Goal: Task Accomplishment & Management: Manage account settings

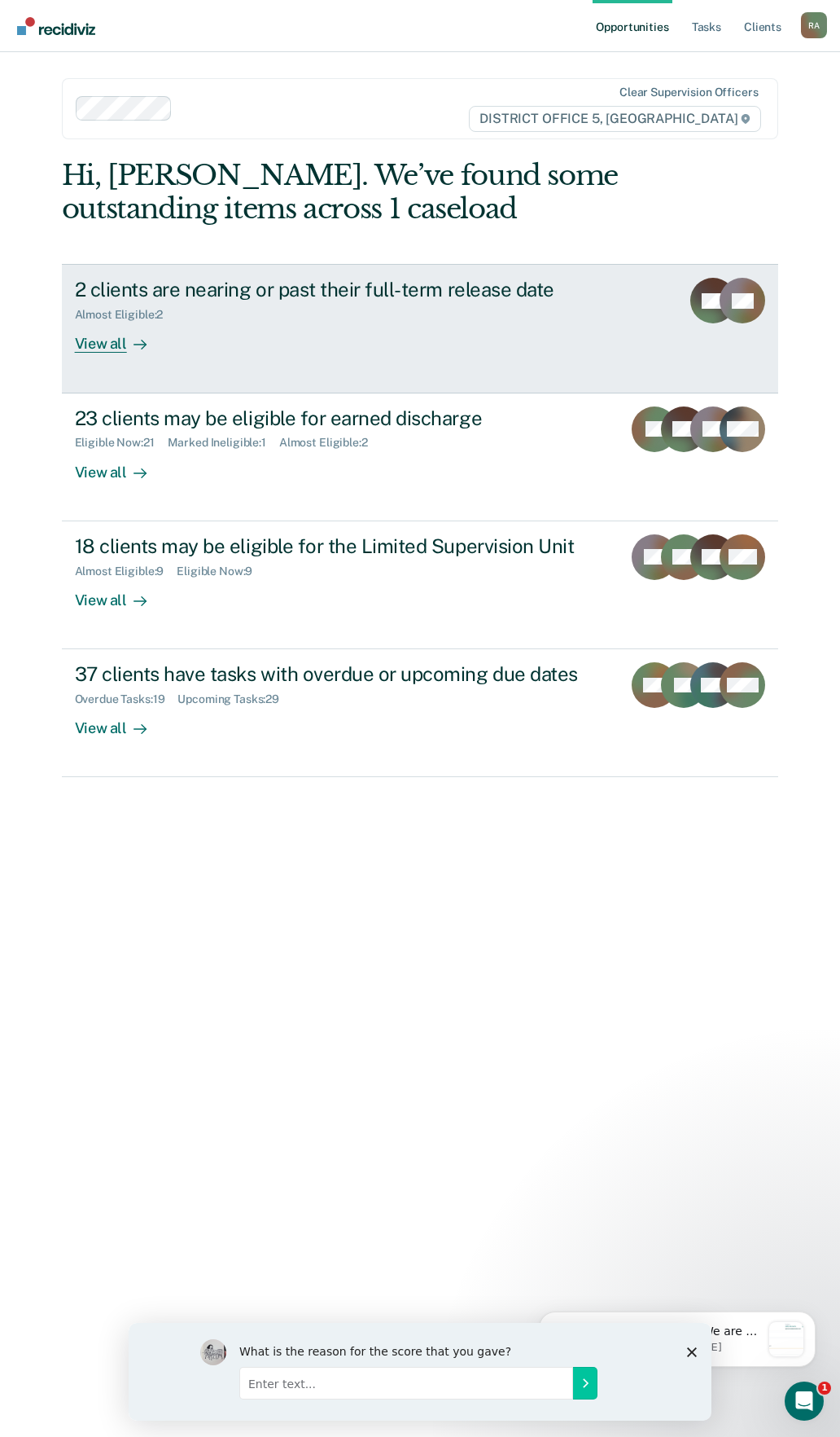
click at [455, 327] on div "2 clients are nearing or past their full-term release date Almost Eligible : 2 …" at bounding box center [380, 315] width 611 height 75
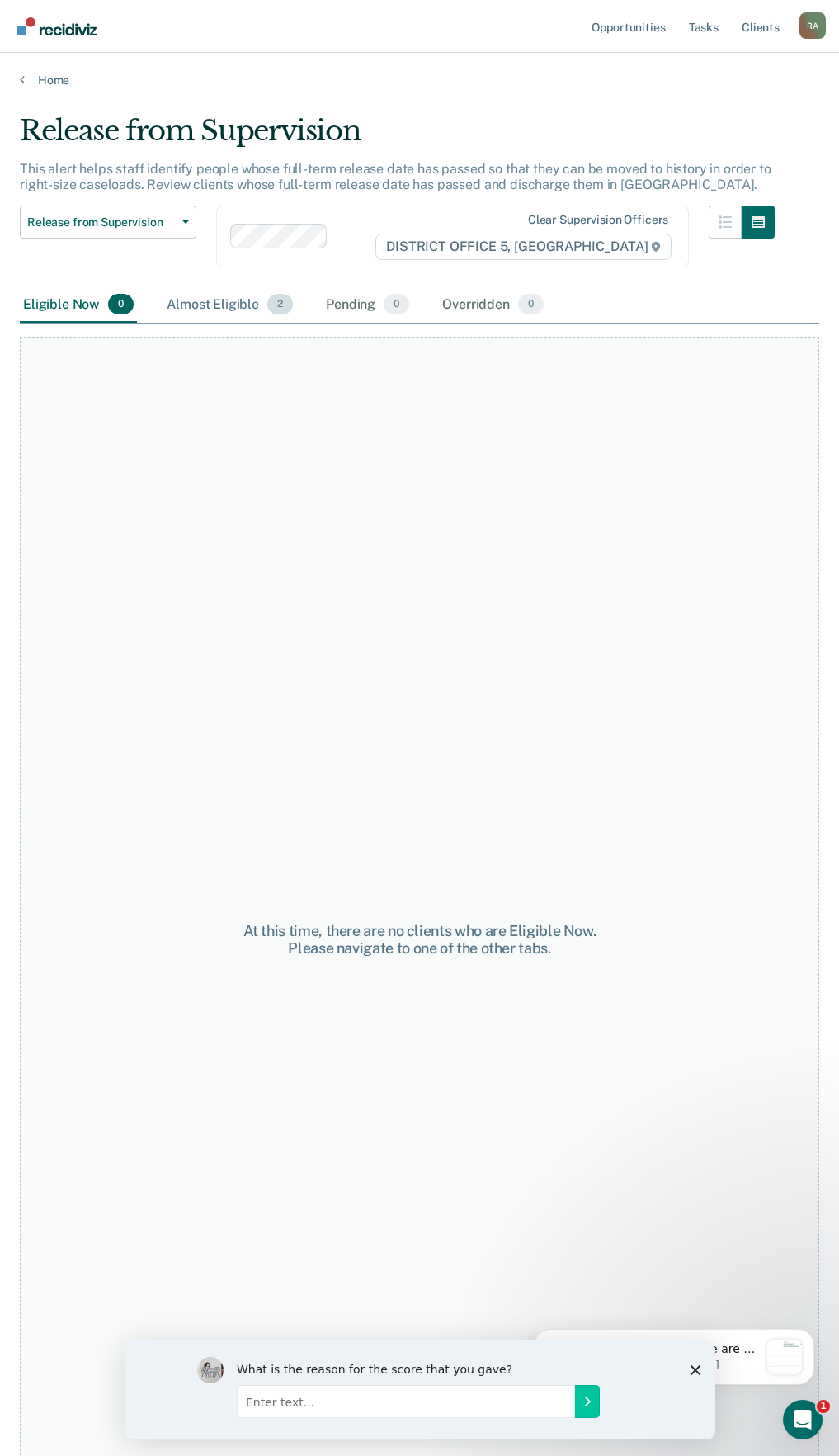
click at [245, 293] on div "Almost Eligible 2" at bounding box center [229, 305] width 133 height 36
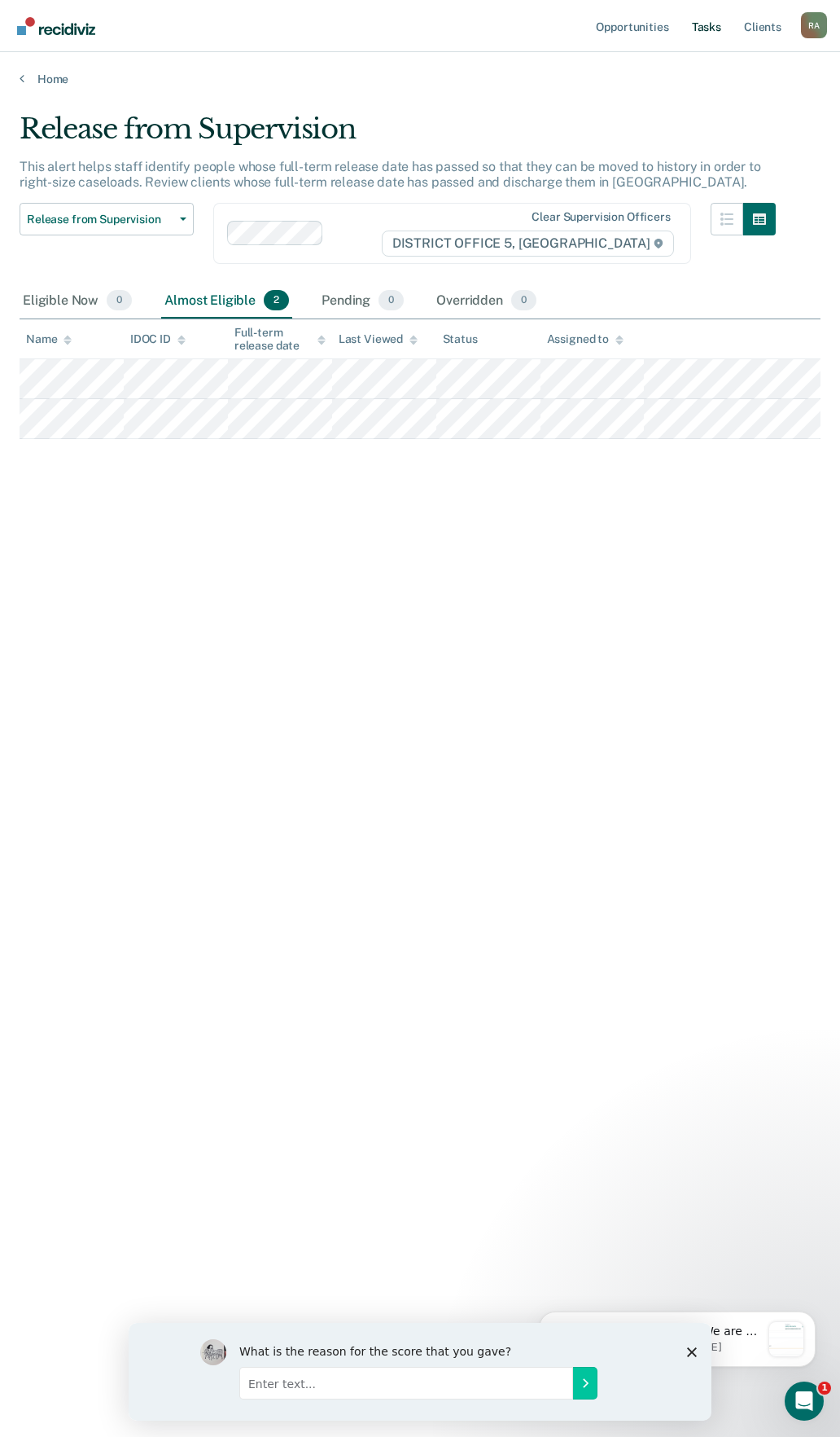
click at [710, 23] on link "Tasks" at bounding box center [707, 26] width 36 height 52
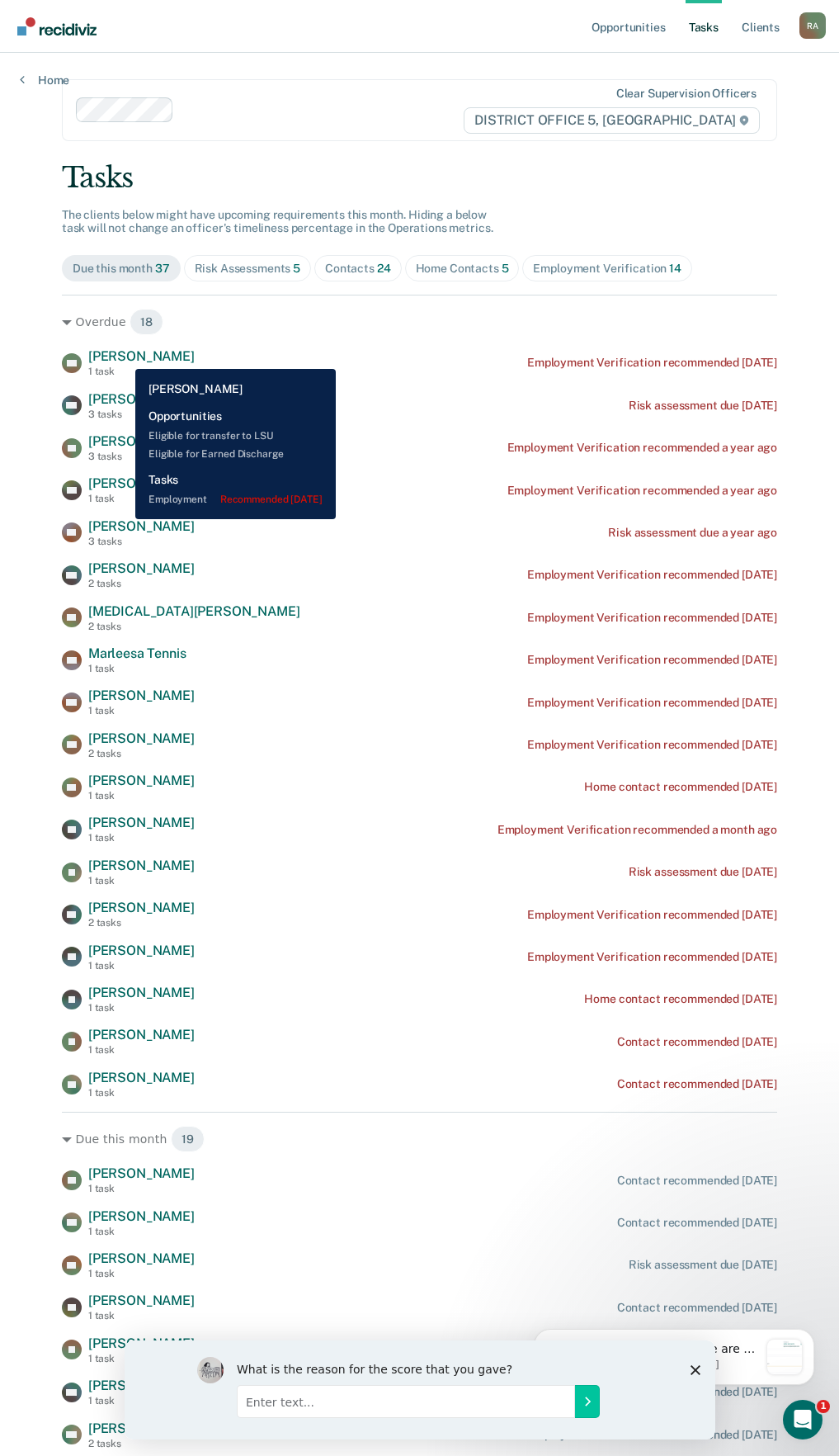
click at [123, 357] on span "Marilu Sotelo" at bounding box center [142, 356] width 106 height 16
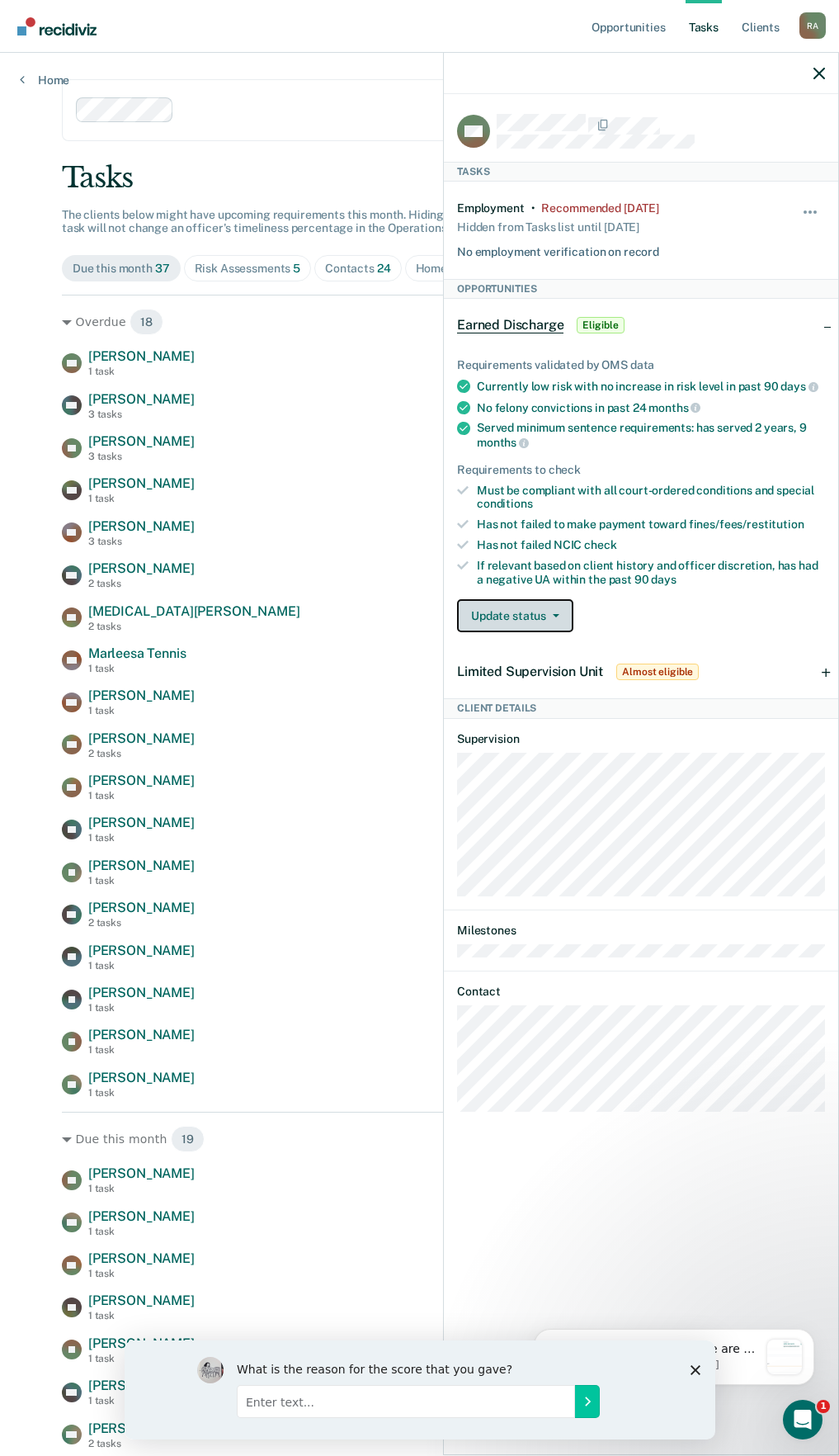
click at [530, 615] on button "Update status" at bounding box center [515, 615] width 116 height 33
click at [832, 323] on div "Earned Discharge Eligible" at bounding box center [642, 325] width 395 height 53
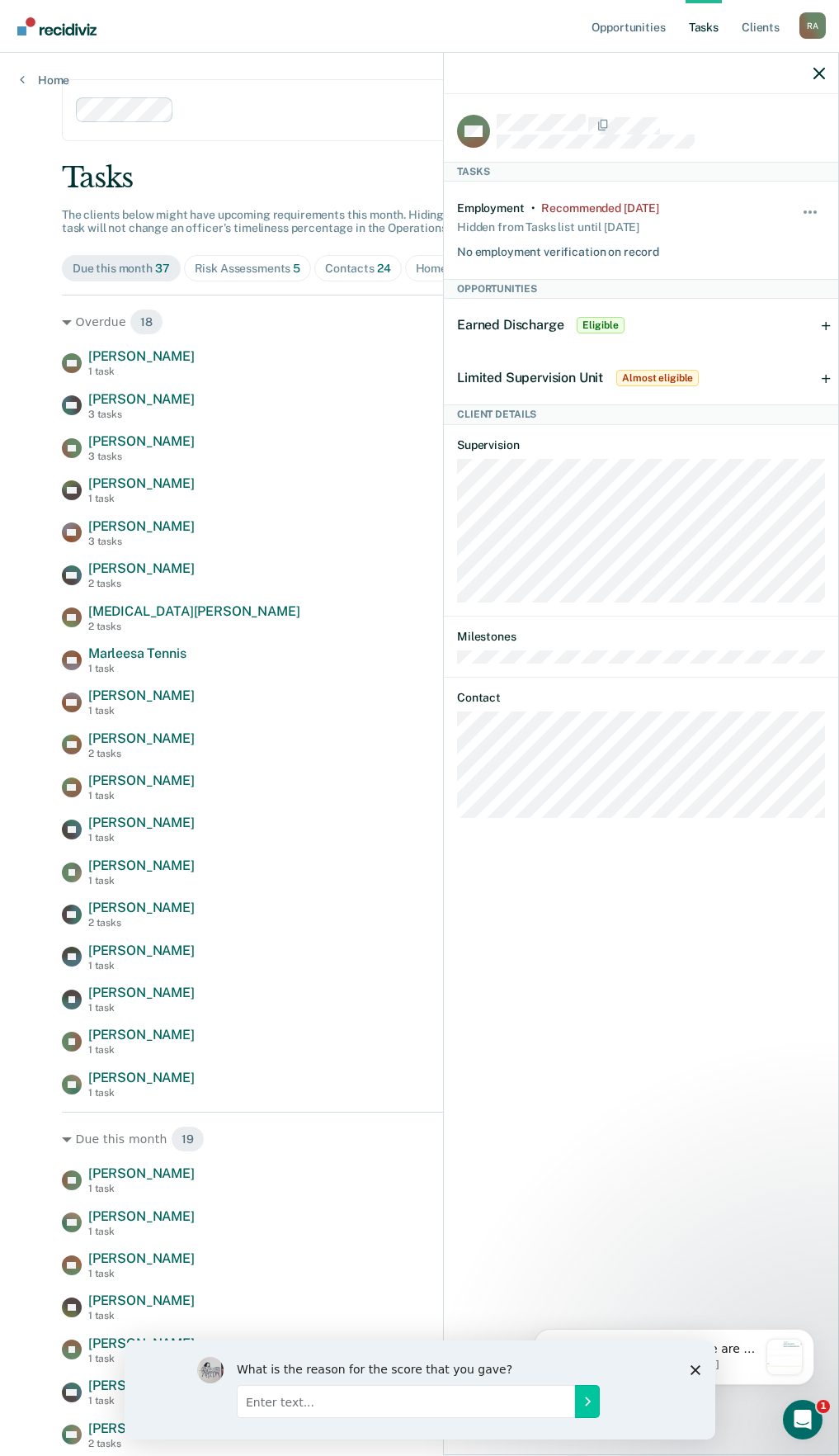
click at [832, 323] on div "Earned Discharge Eligible" at bounding box center [642, 325] width 395 height 53
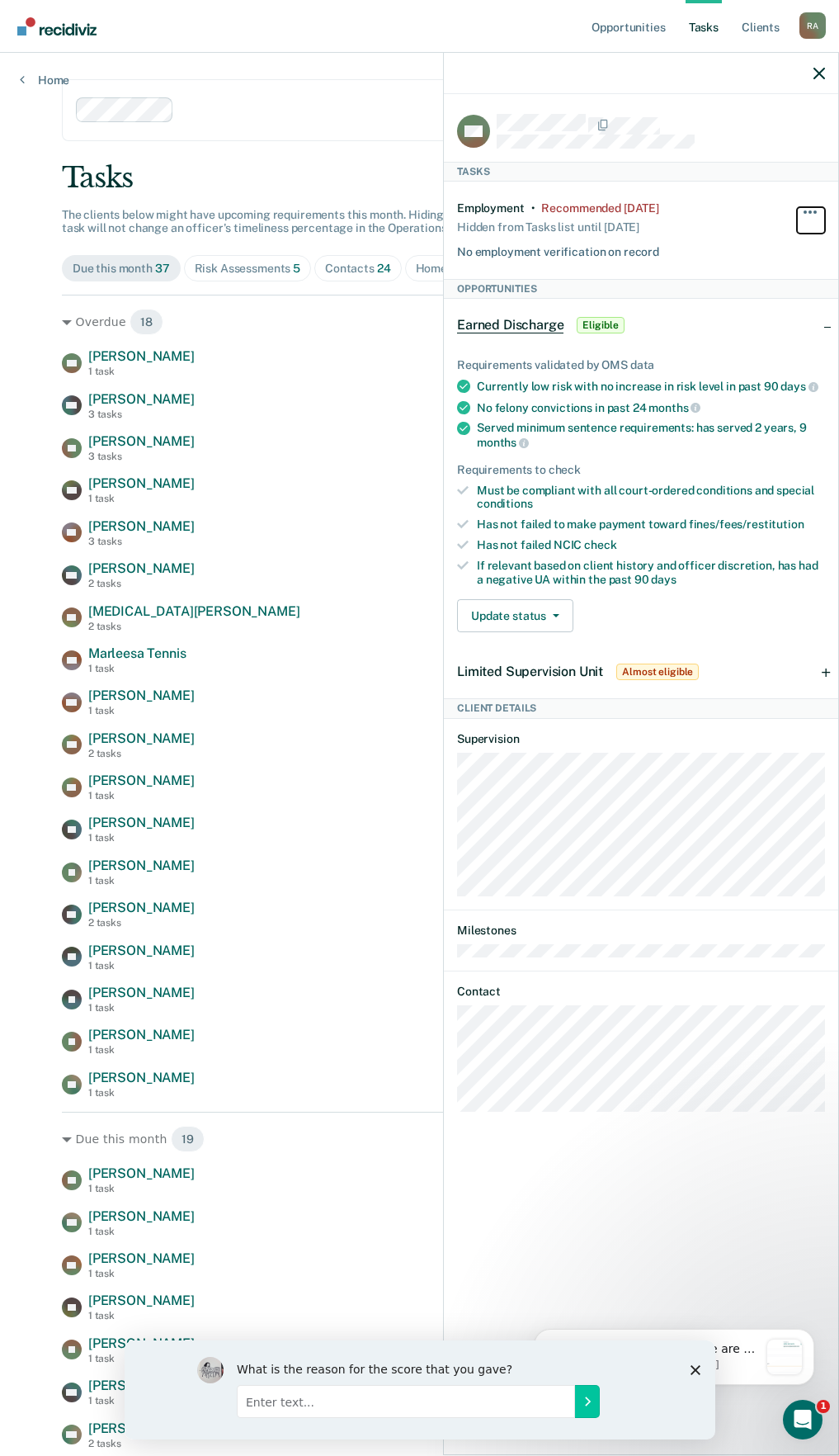
click at [807, 211] on button "button" at bounding box center [811, 220] width 28 height 26
click at [806, 216] on button "button" at bounding box center [811, 220] width 28 height 26
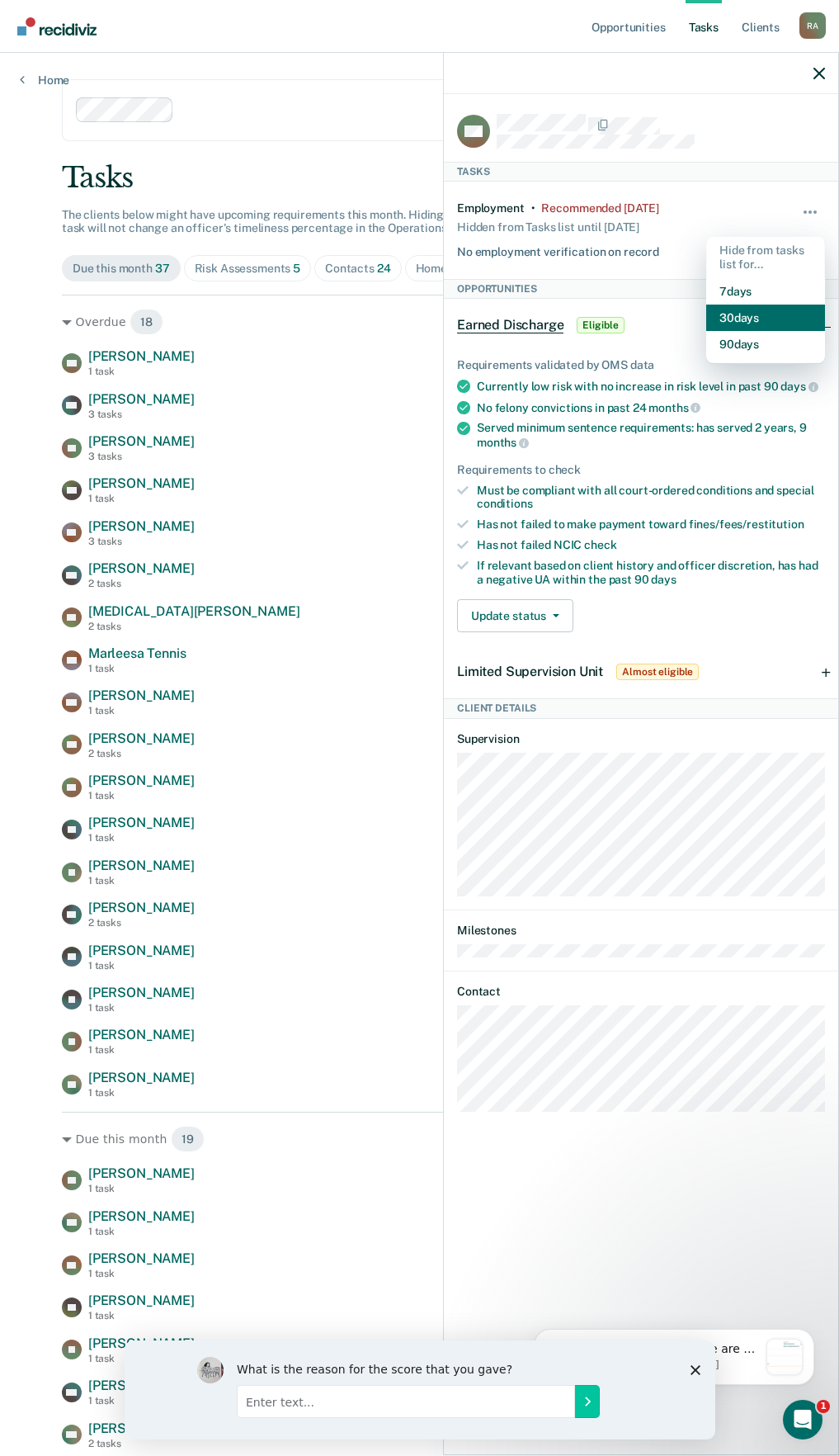
click at [747, 319] on button "30 days" at bounding box center [765, 318] width 119 height 26
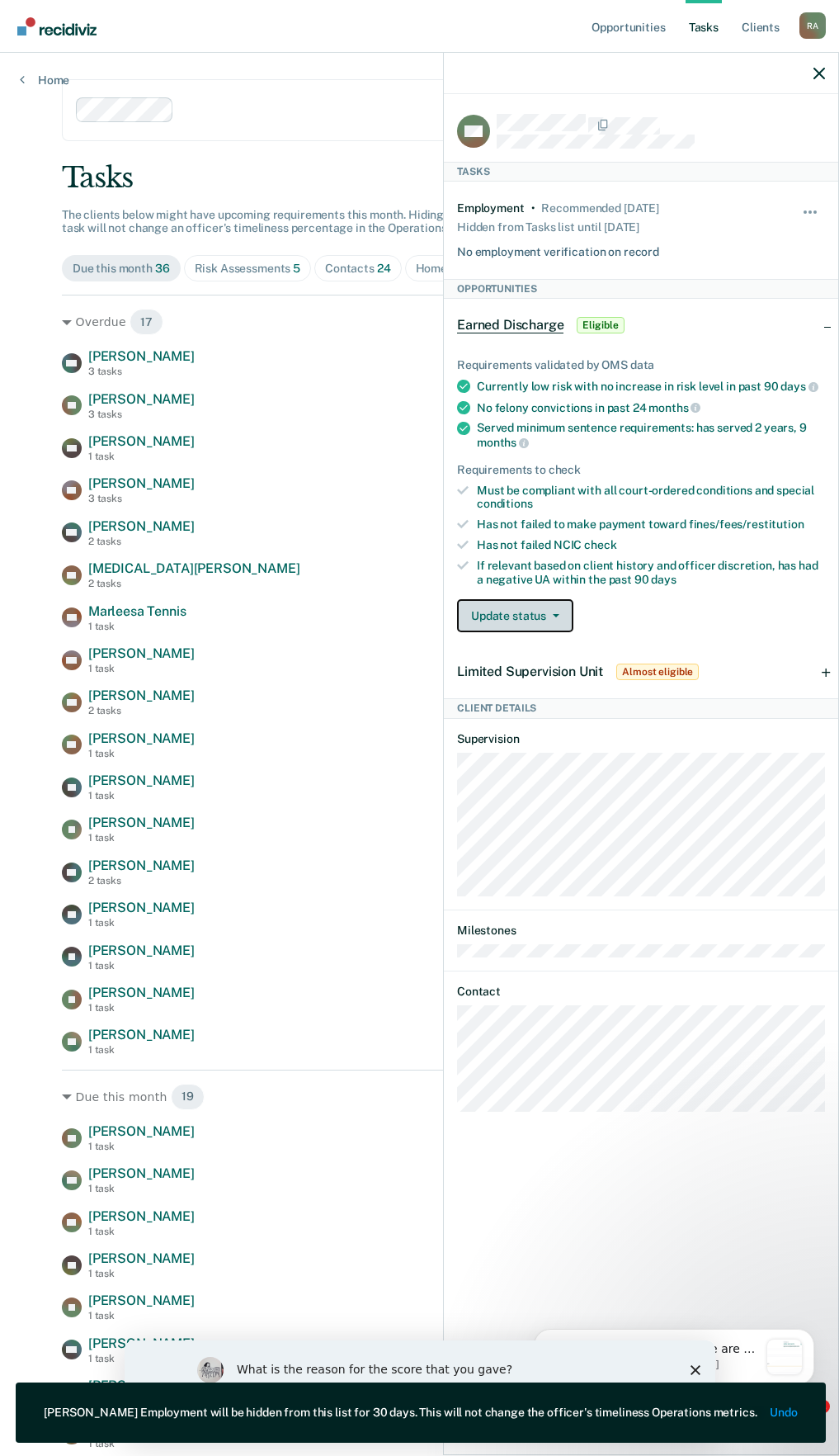
click at [547, 621] on button "Update status" at bounding box center [515, 615] width 116 height 33
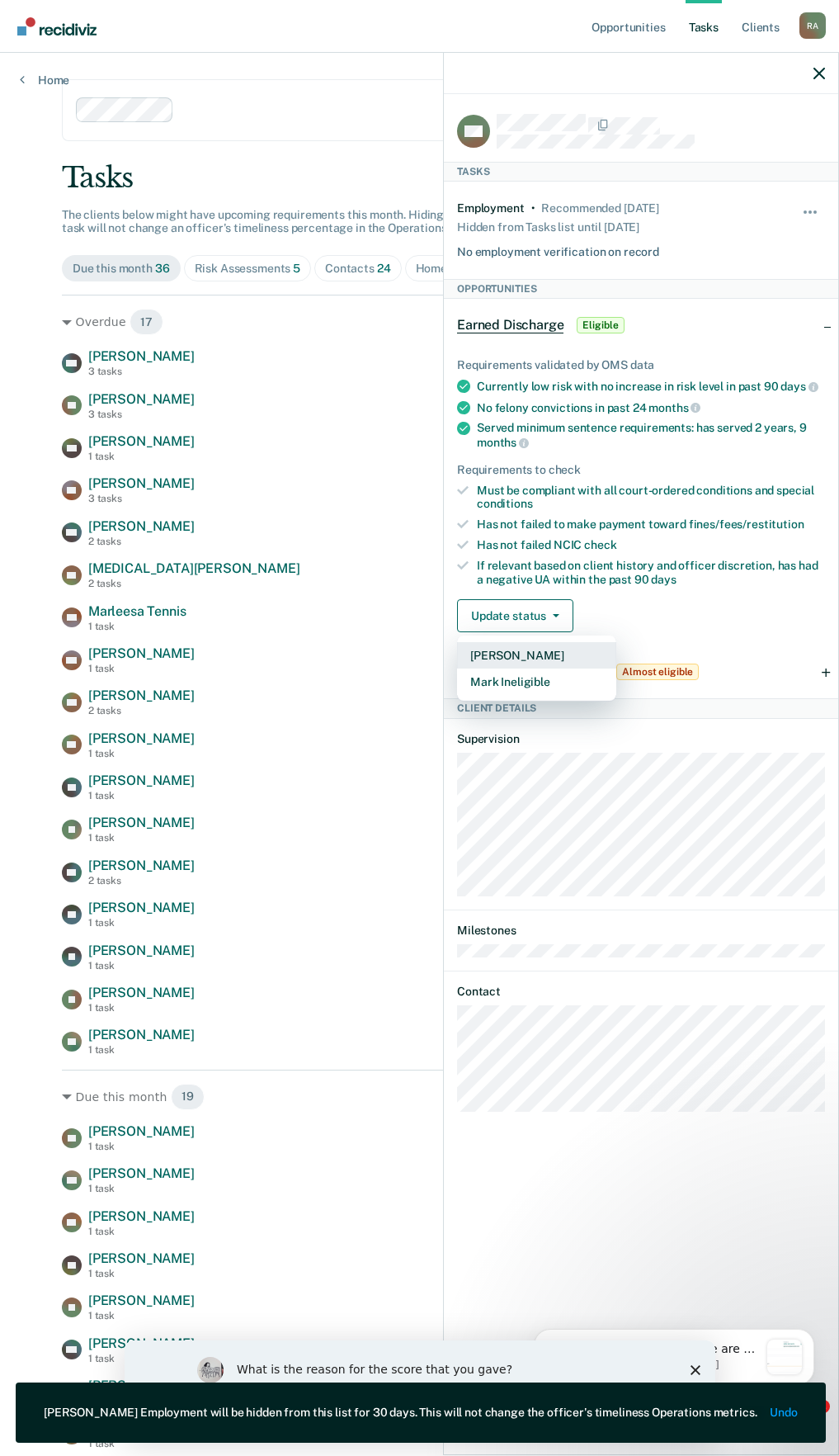
click at [520, 659] on button "[PERSON_NAME]" at bounding box center [536, 655] width 159 height 26
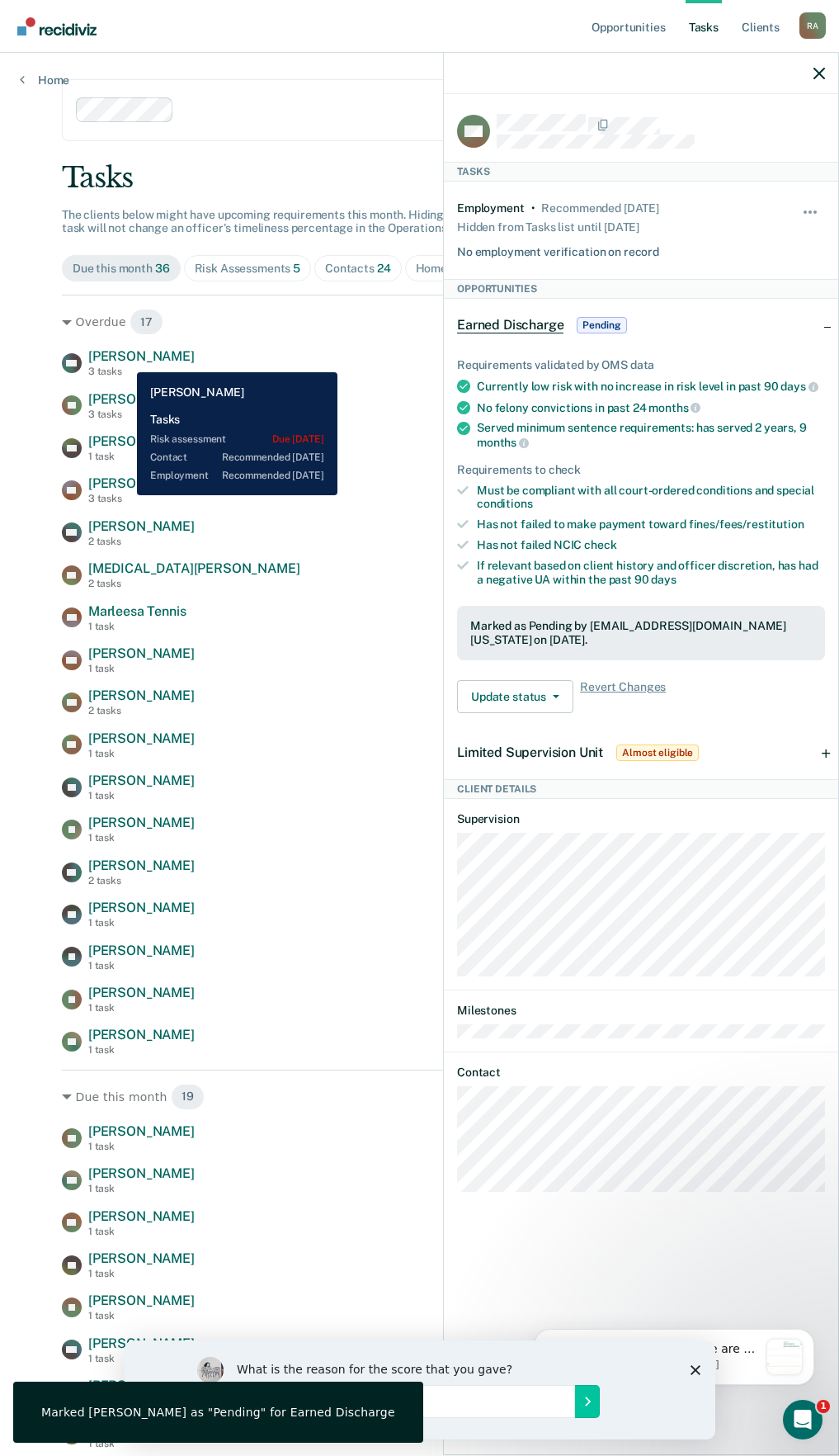
click at [125, 360] on span "[PERSON_NAME]" at bounding box center [142, 356] width 106 height 16
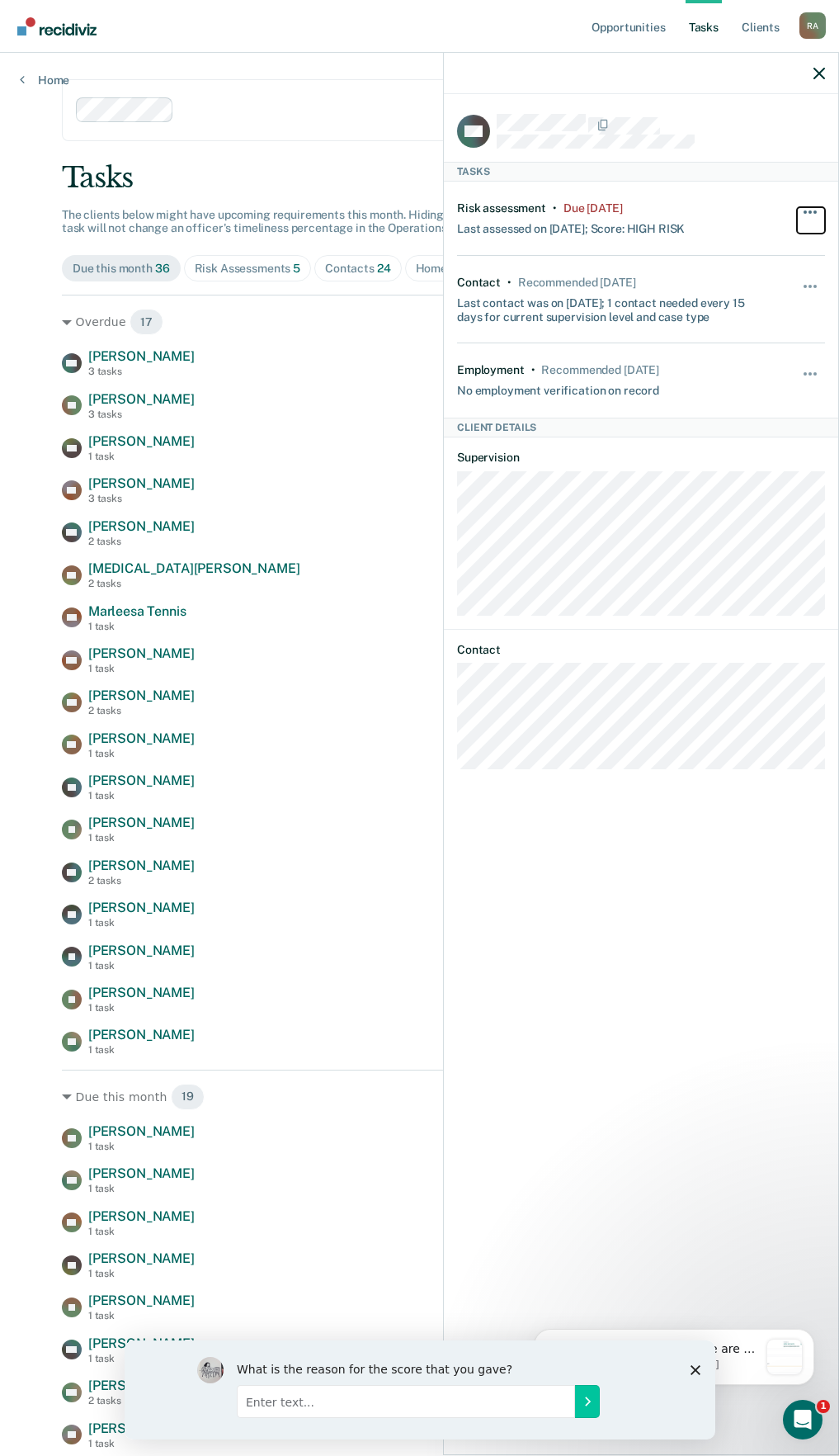
click at [807, 207] on button "button" at bounding box center [811, 220] width 28 height 26
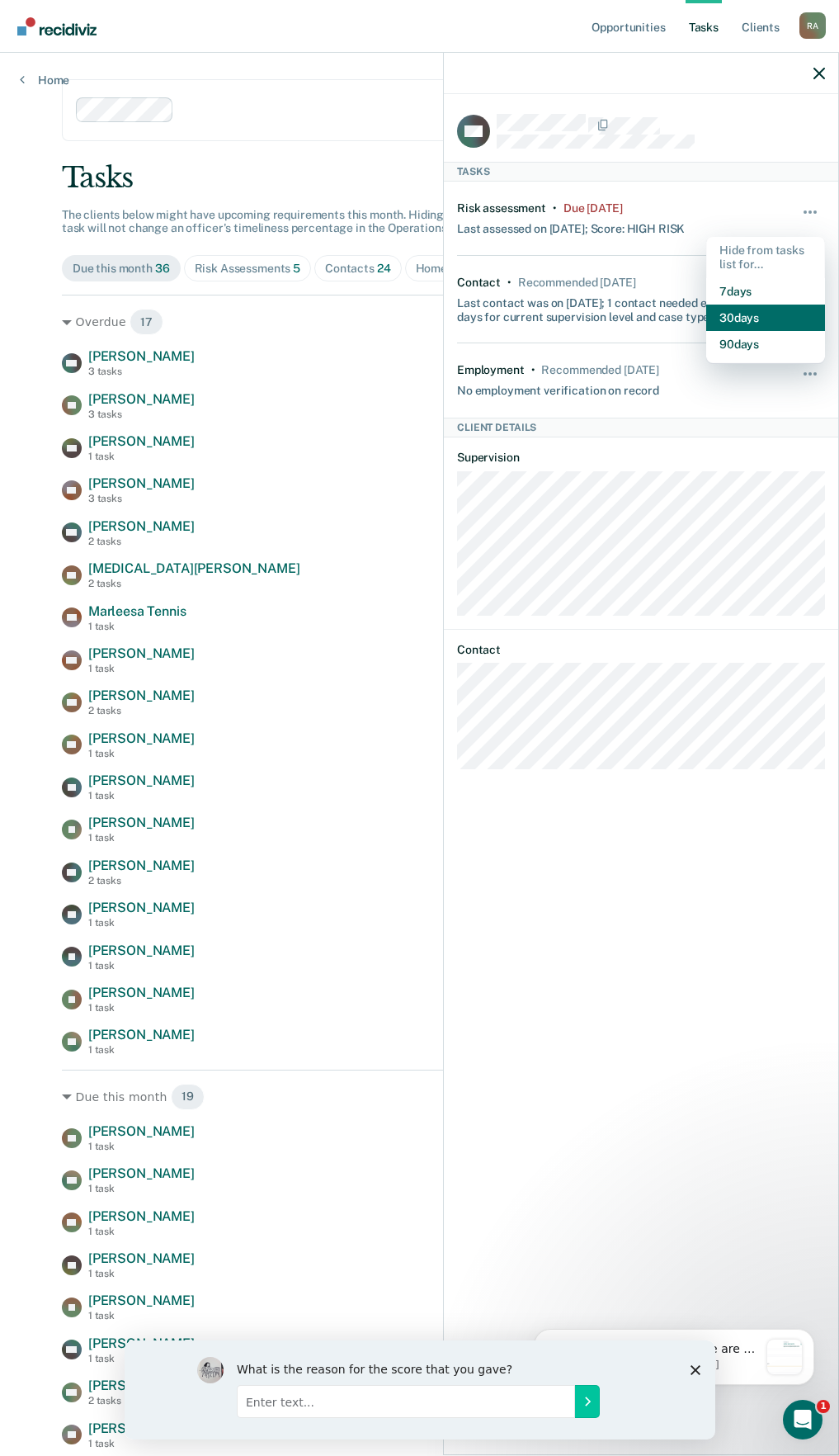
click at [756, 322] on button "30 days" at bounding box center [765, 318] width 119 height 26
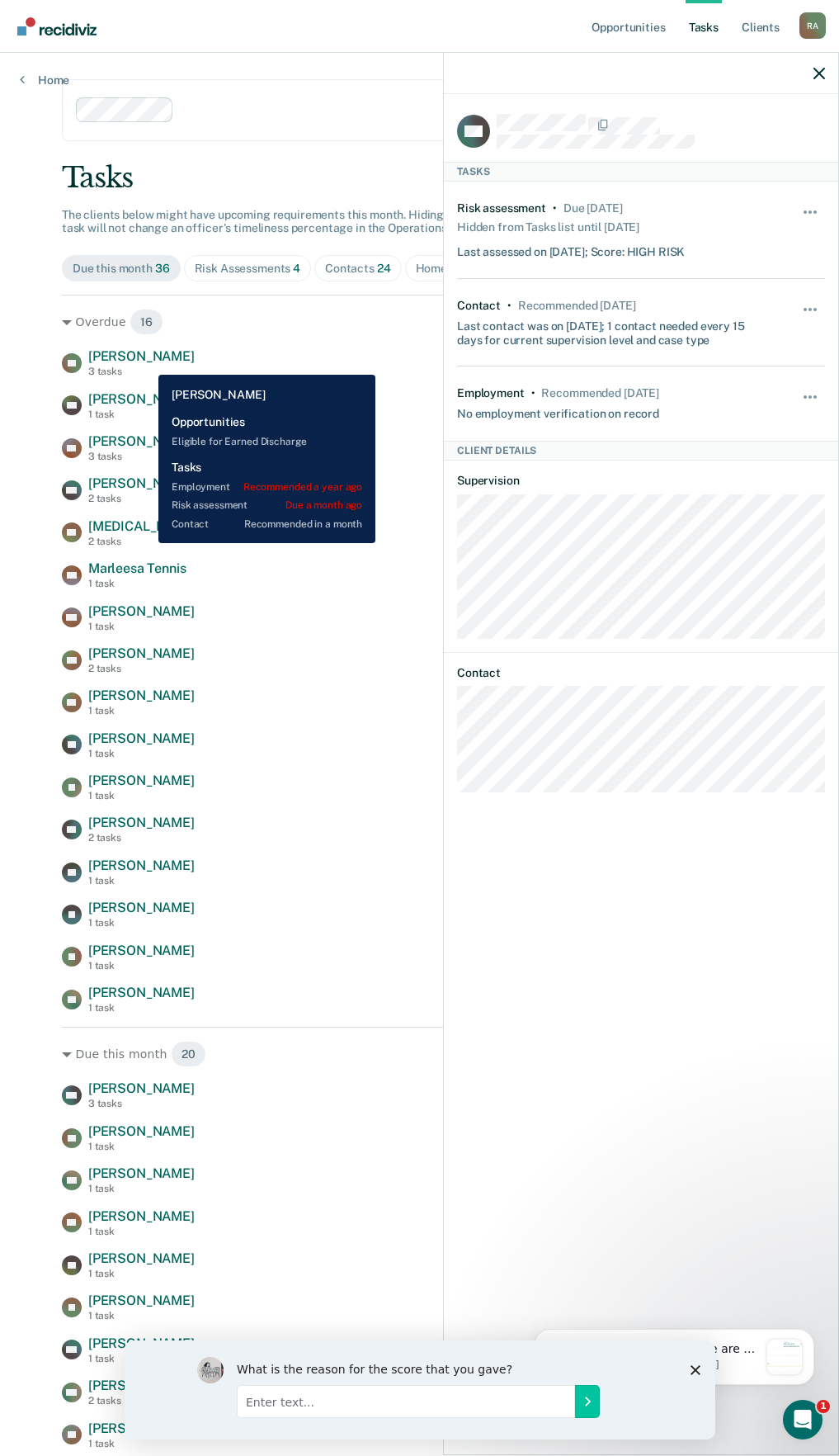
click at [146, 362] on span "[PERSON_NAME]" at bounding box center [142, 356] width 106 height 16
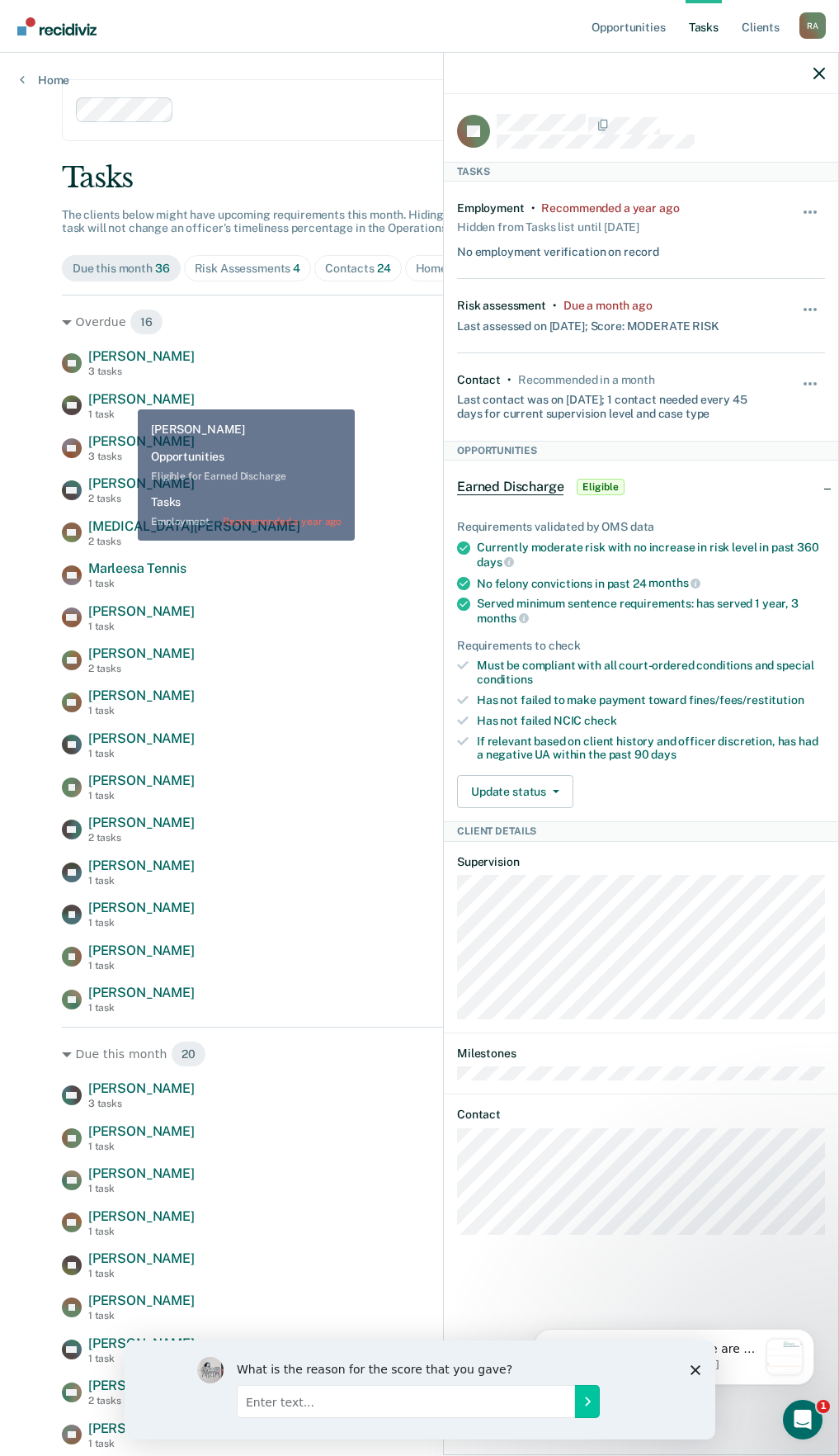
click at [126, 398] on span "[PERSON_NAME]" at bounding box center [142, 399] width 106 height 16
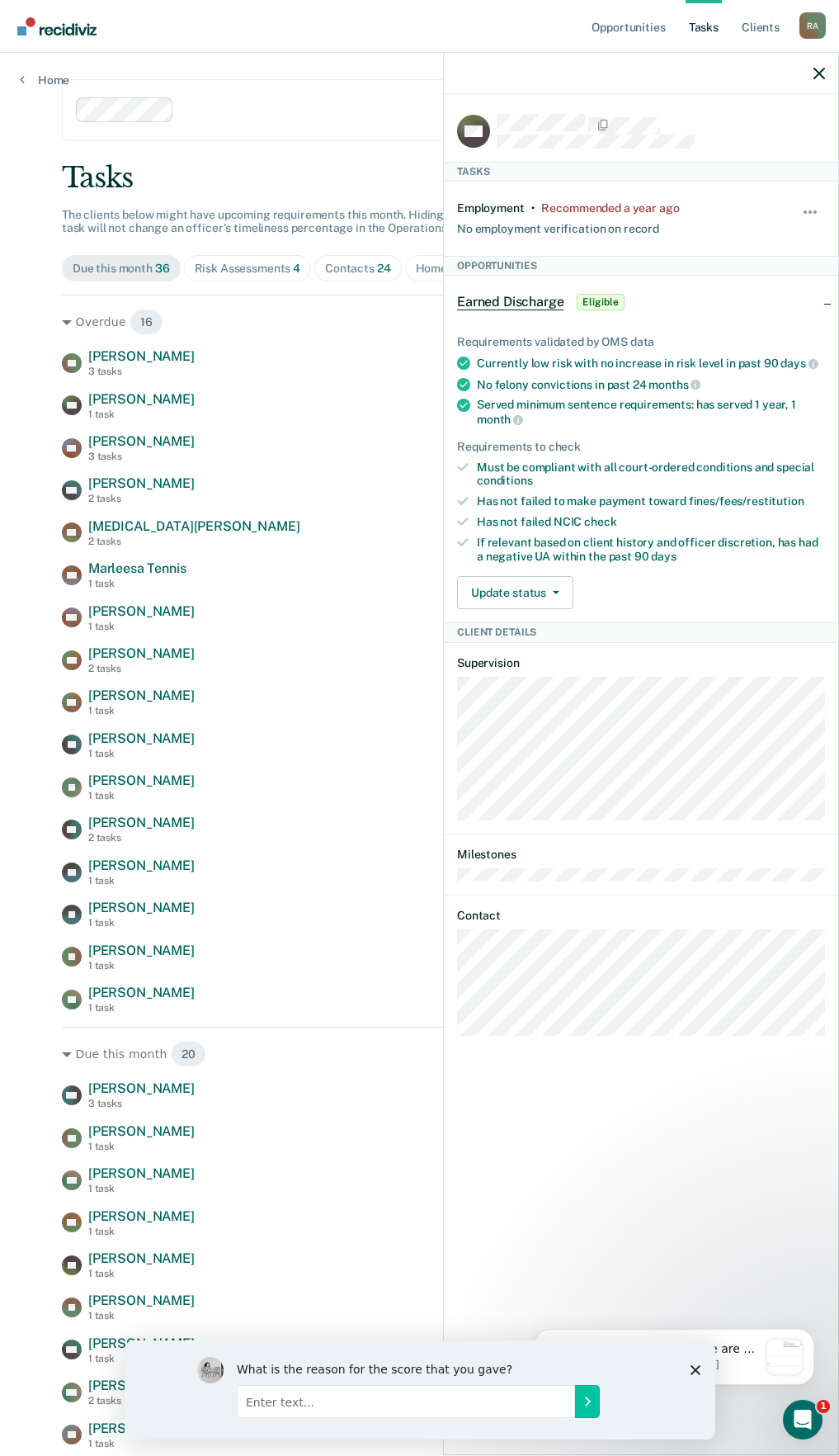
click at [263, 265] on div "Risk Assessments 4" at bounding box center [248, 268] width 106 height 14
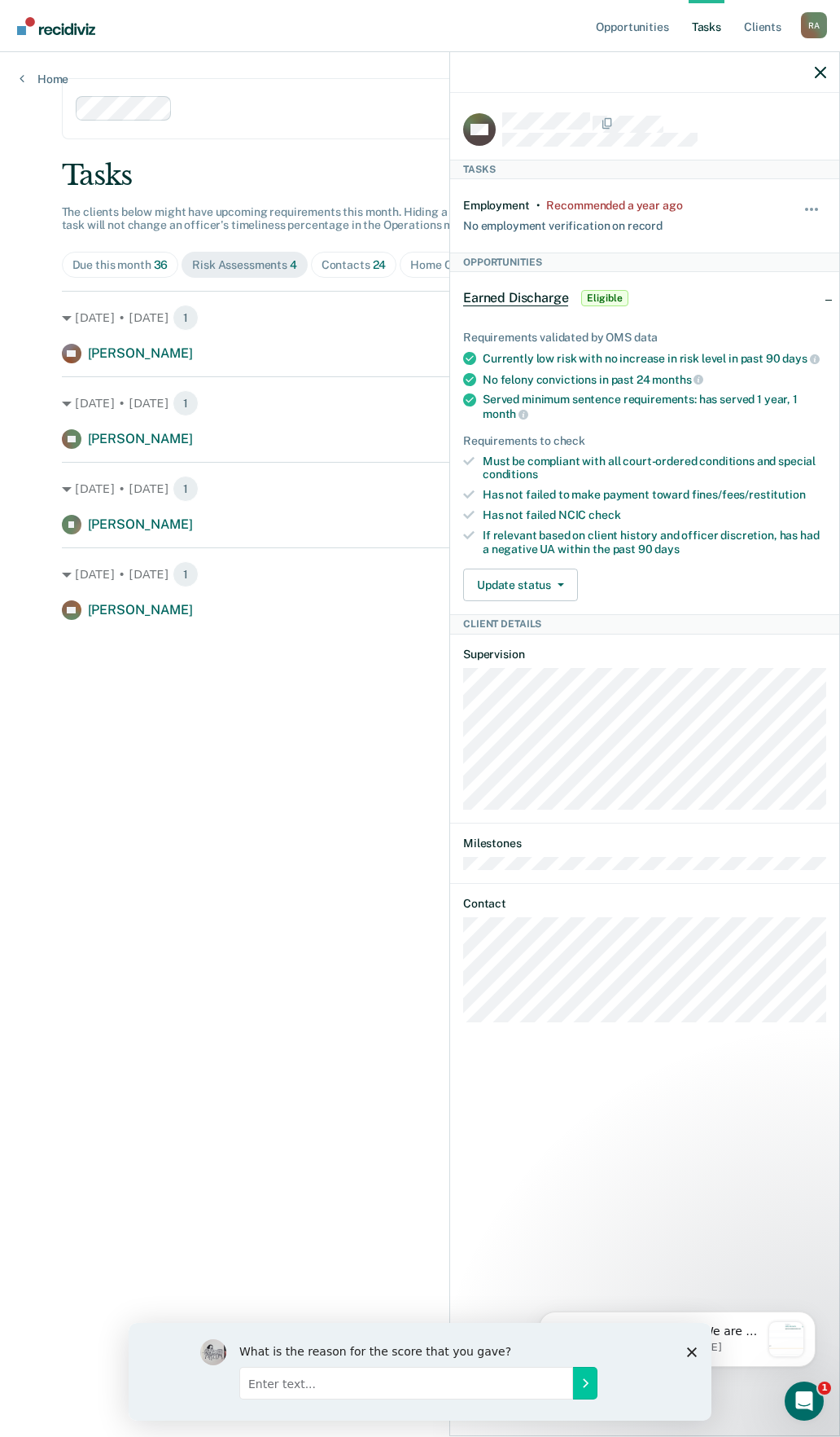
click at [371, 272] on span "Contacts 24" at bounding box center [354, 265] width 86 height 26
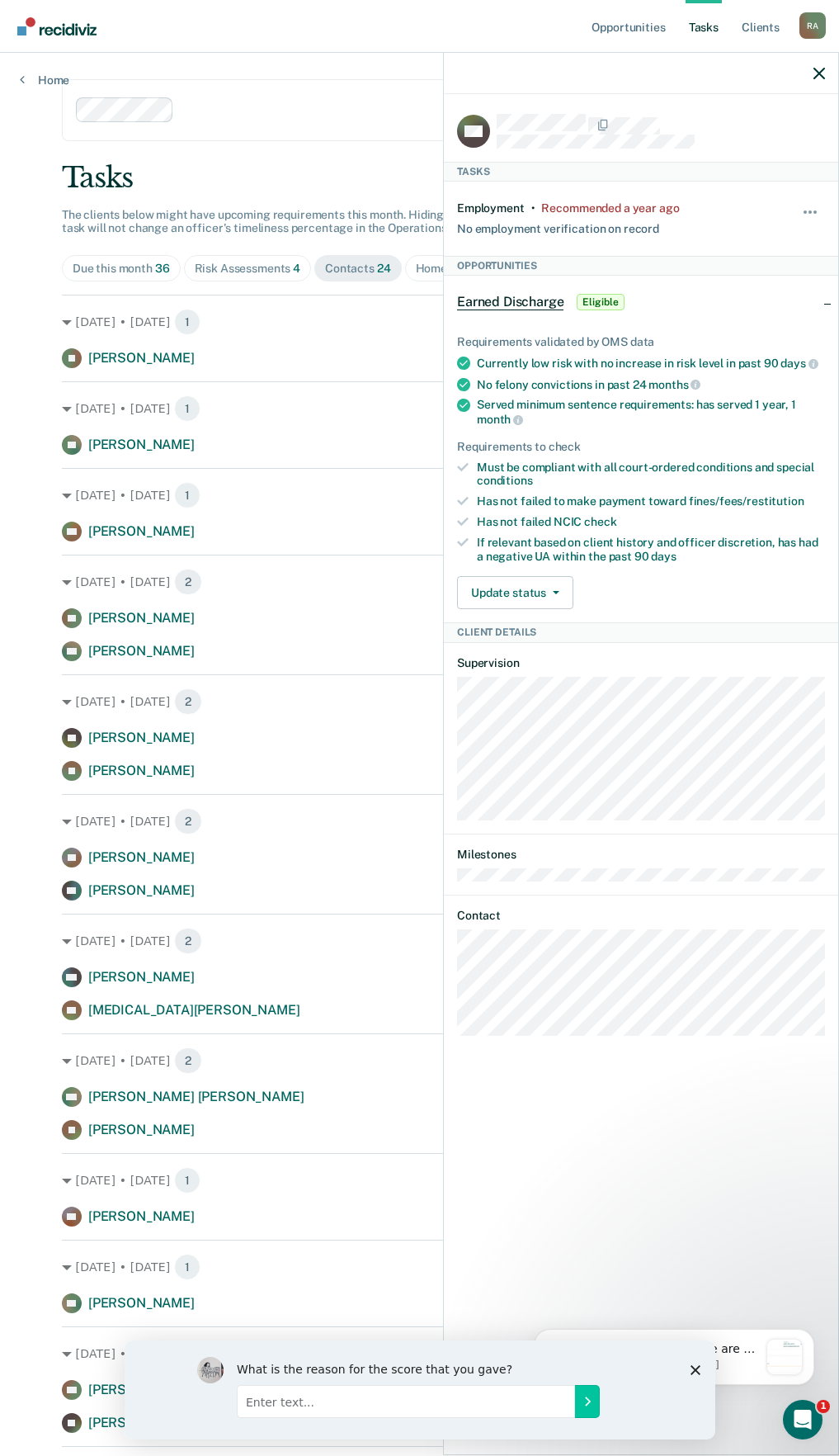
click at [117, 267] on div "Due this month 36" at bounding box center [121, 268] width 98 height 14
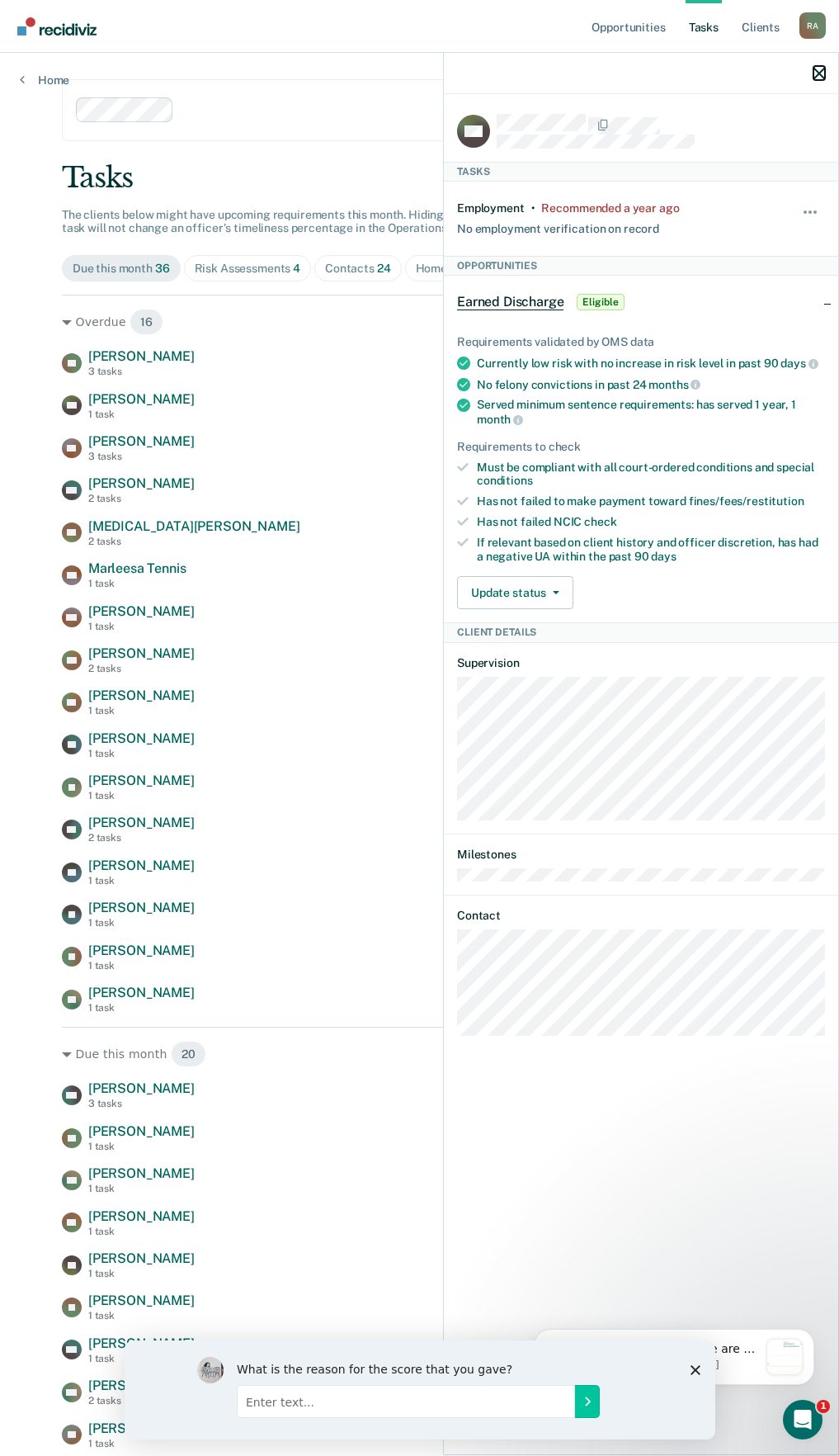
click at [816, 75] on icon "button" at bounding box center [819, 74] width 11 height 11
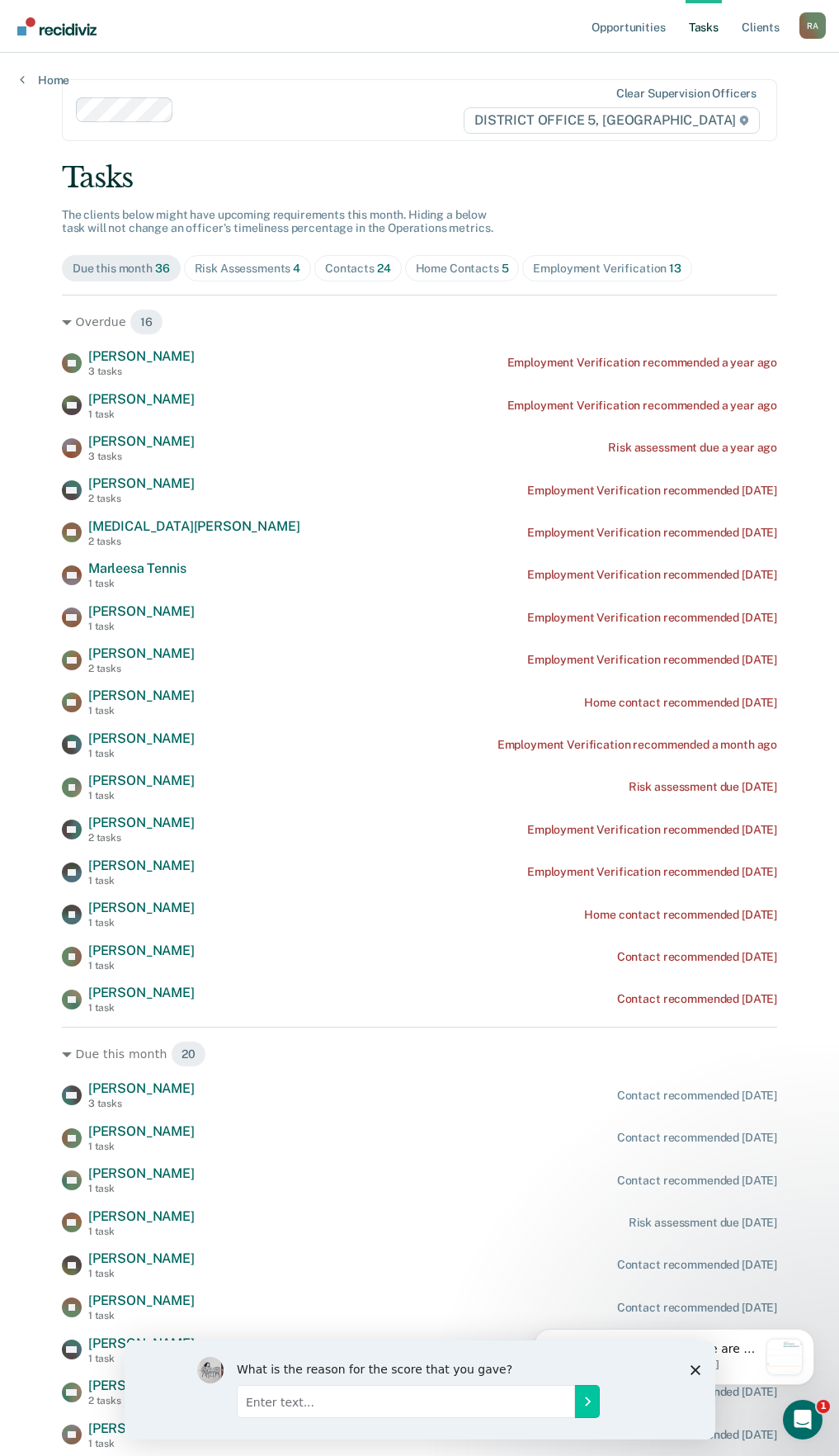
click at [451, 271] on div "Home Contacts 5" at bounding box center [463, 268] width 93 height 14
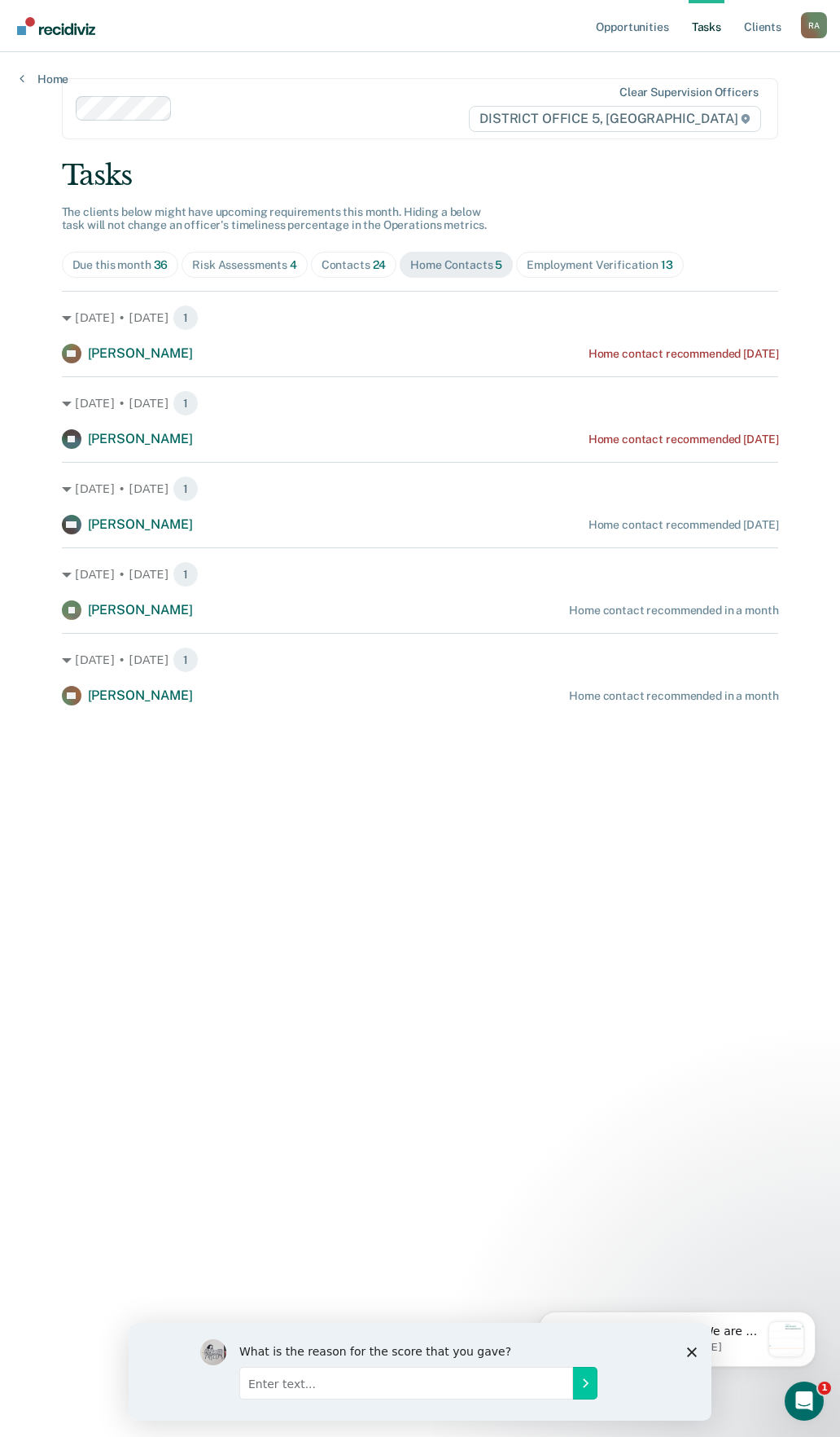
click at [719, 25] on link "Tasks" at bounding box center [707, 26] width 36 height 52
click at [705, 17] on link "Tasks" at bounding box center [707, 26] width 36 height 52
click at [689, 20] on link "Tasks" at bounding box center [707, 26] width 36 height 52
click at [633, 24] on link "Opportunities" at bounding box center [632, 26] width 79 height 52
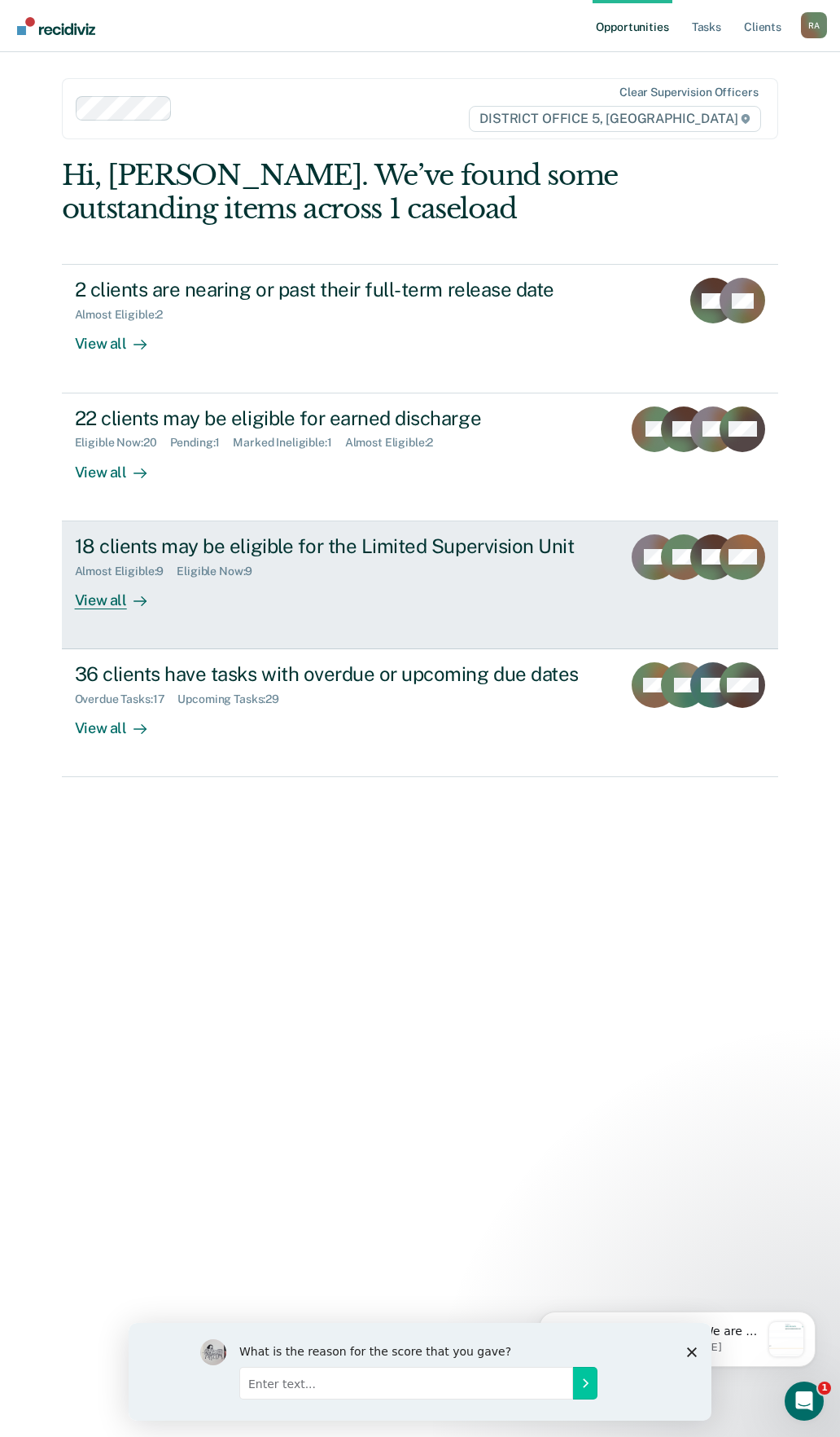
click at [201, 557] on div "18 clients may be eligible for the Limited Supervision Unit" at bounding box center [343, 546] width 535 height 24
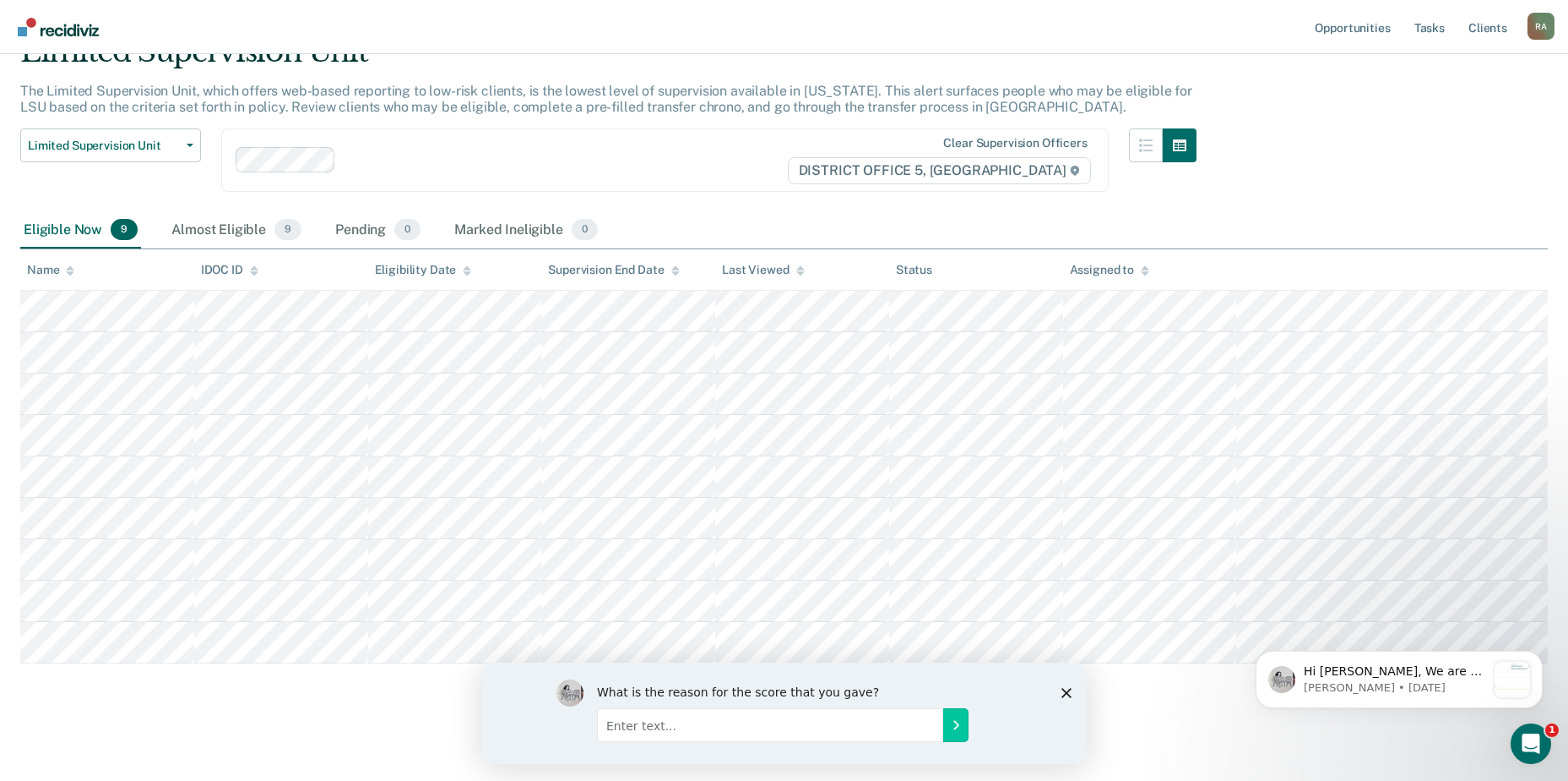
scroll to position [86, 0]
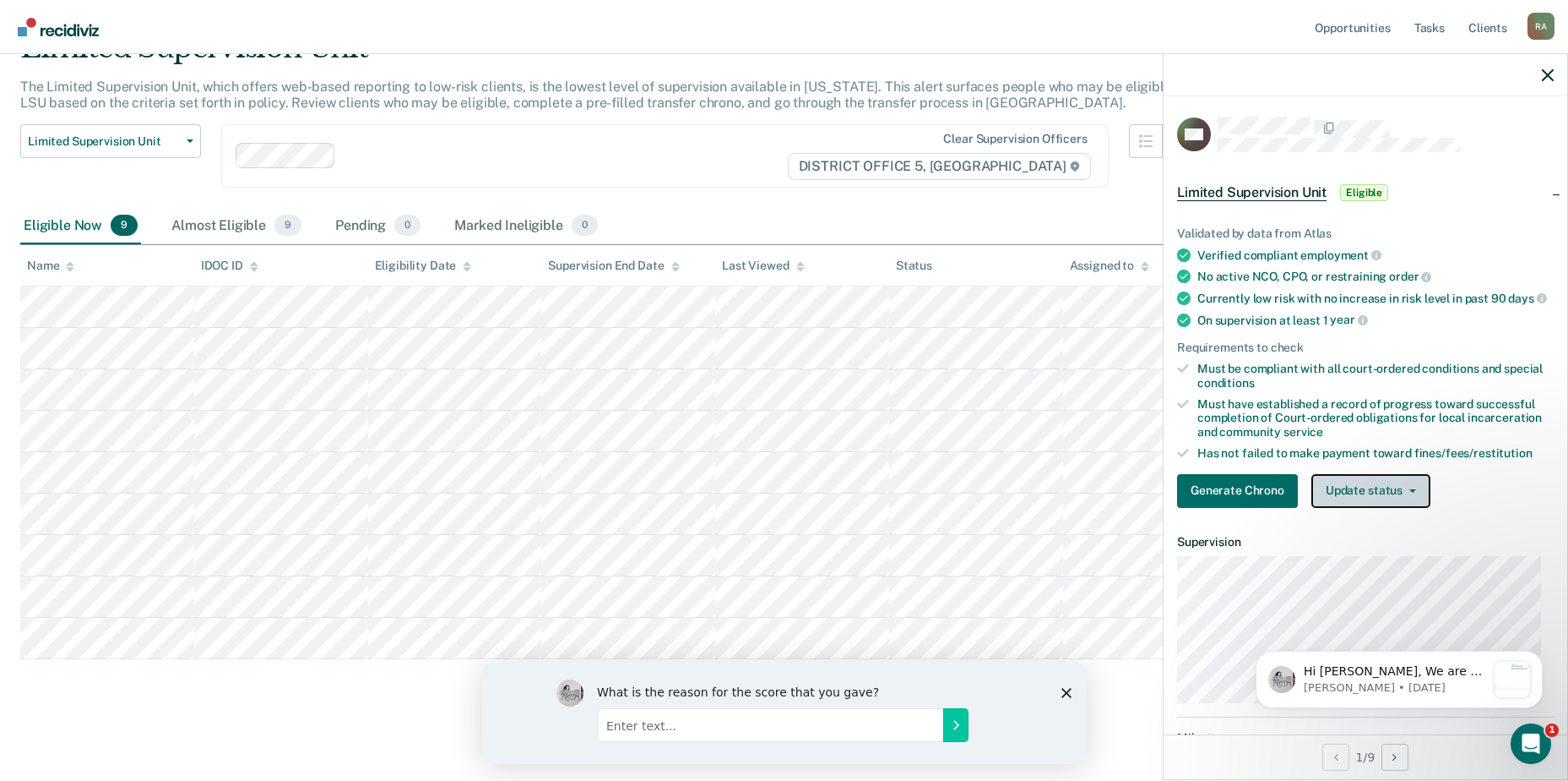
click at [870, 498] on button "Update status" at bounding box center [1371, 490] width 119 height 33
click at [870, 411] on div "Must have established a record of progress toward successful completion of Cour…" at bounding box center [1375, 418] width 356 height 42
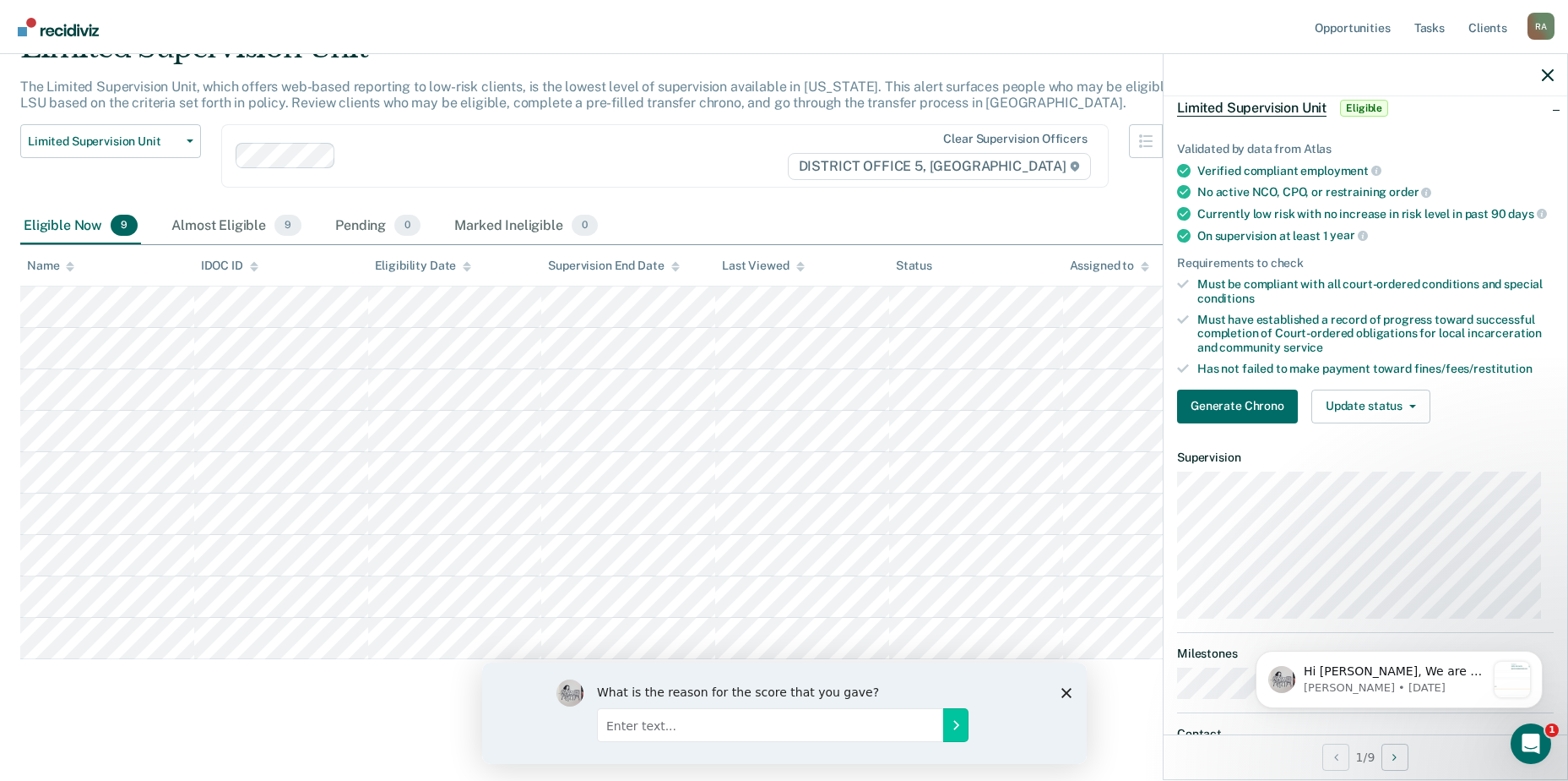
scroll to position [0, 0]
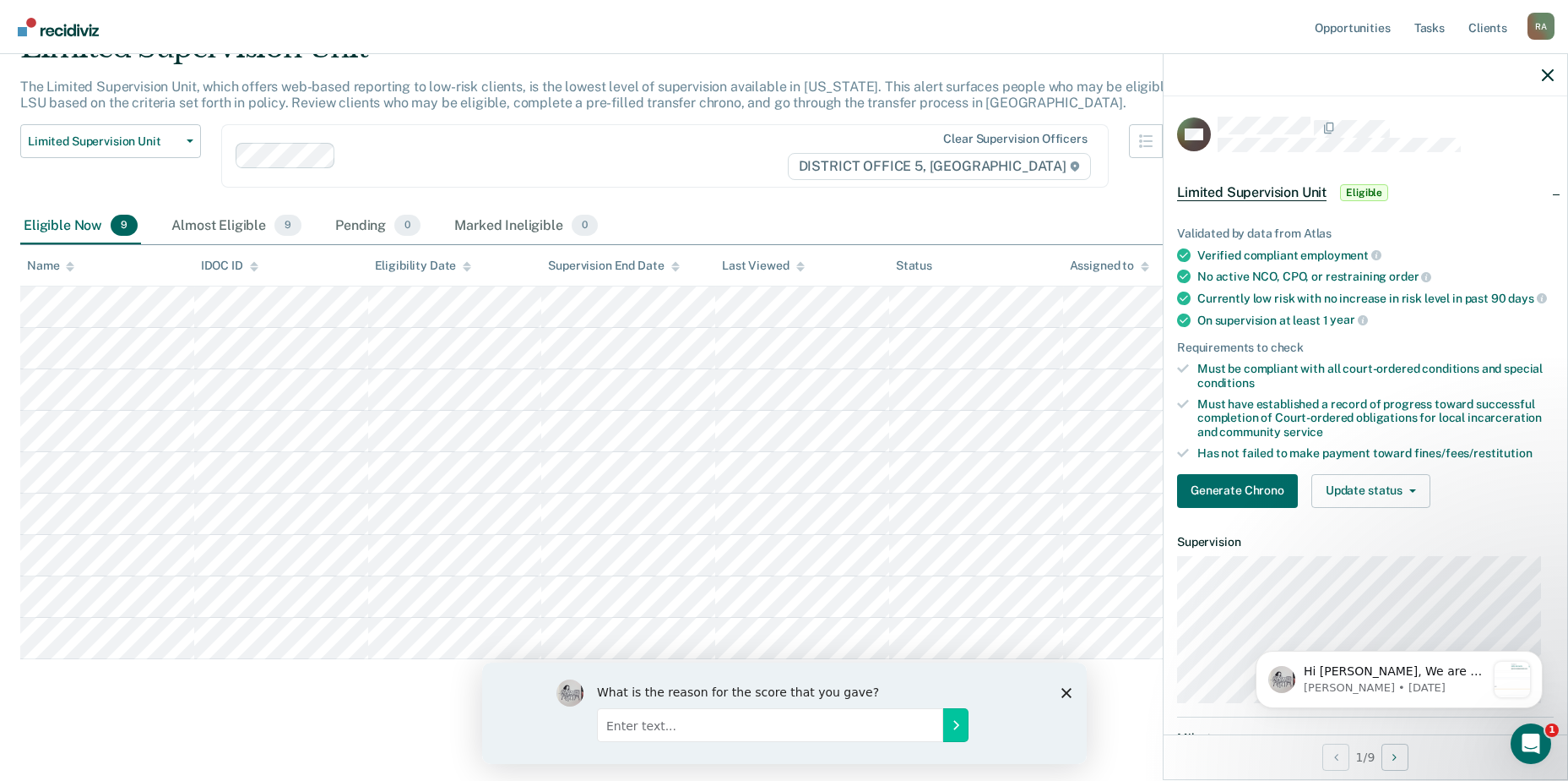
click at [870, 195] on div "Limited Supervision Unit Eligible" at bounding box center [1366, 193] width 404 height 54
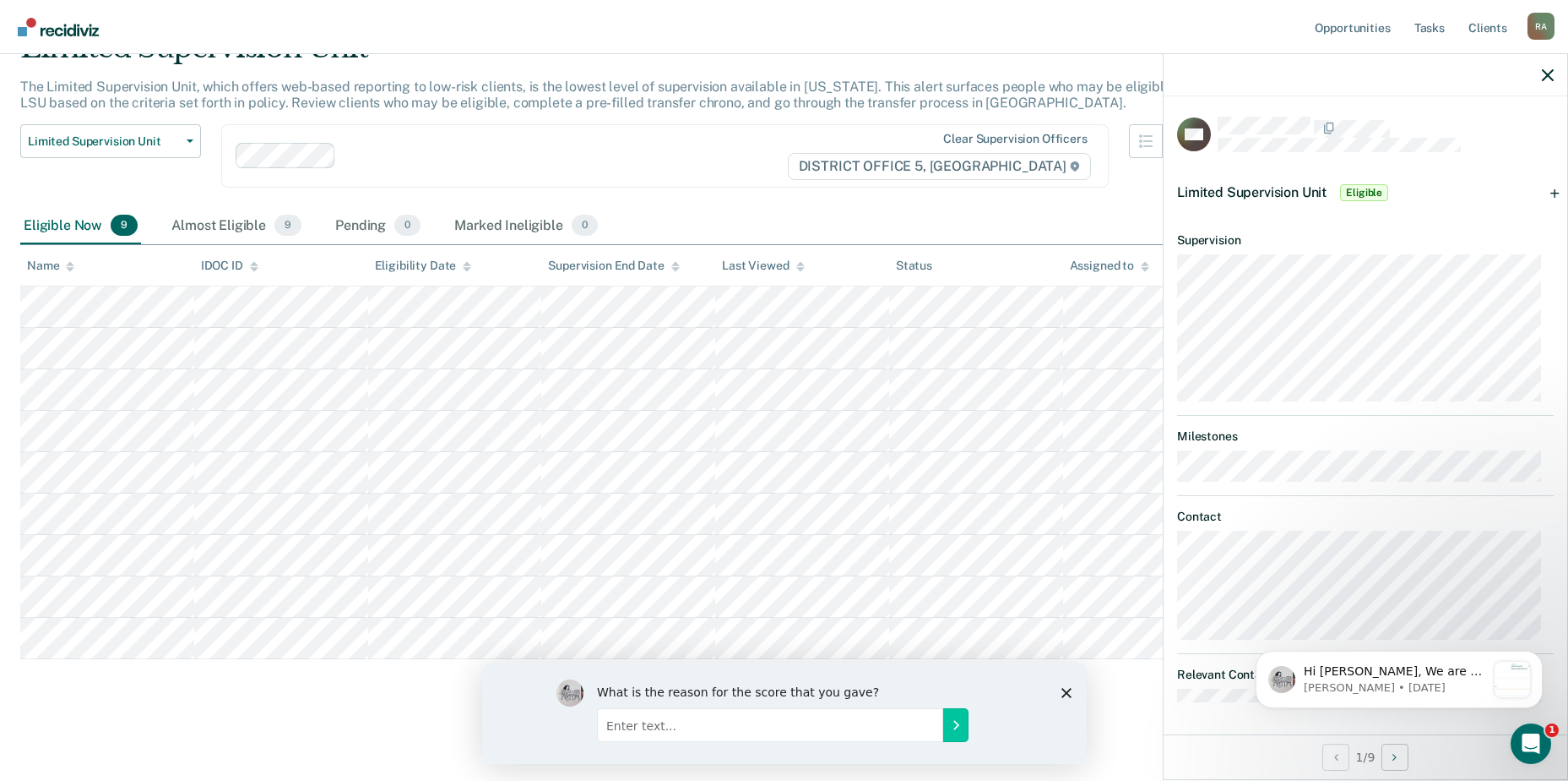
click at [870, 193] on div "Limited Supervision Unit Eligible" at bounding box center [1366, 193] width 404 height 54
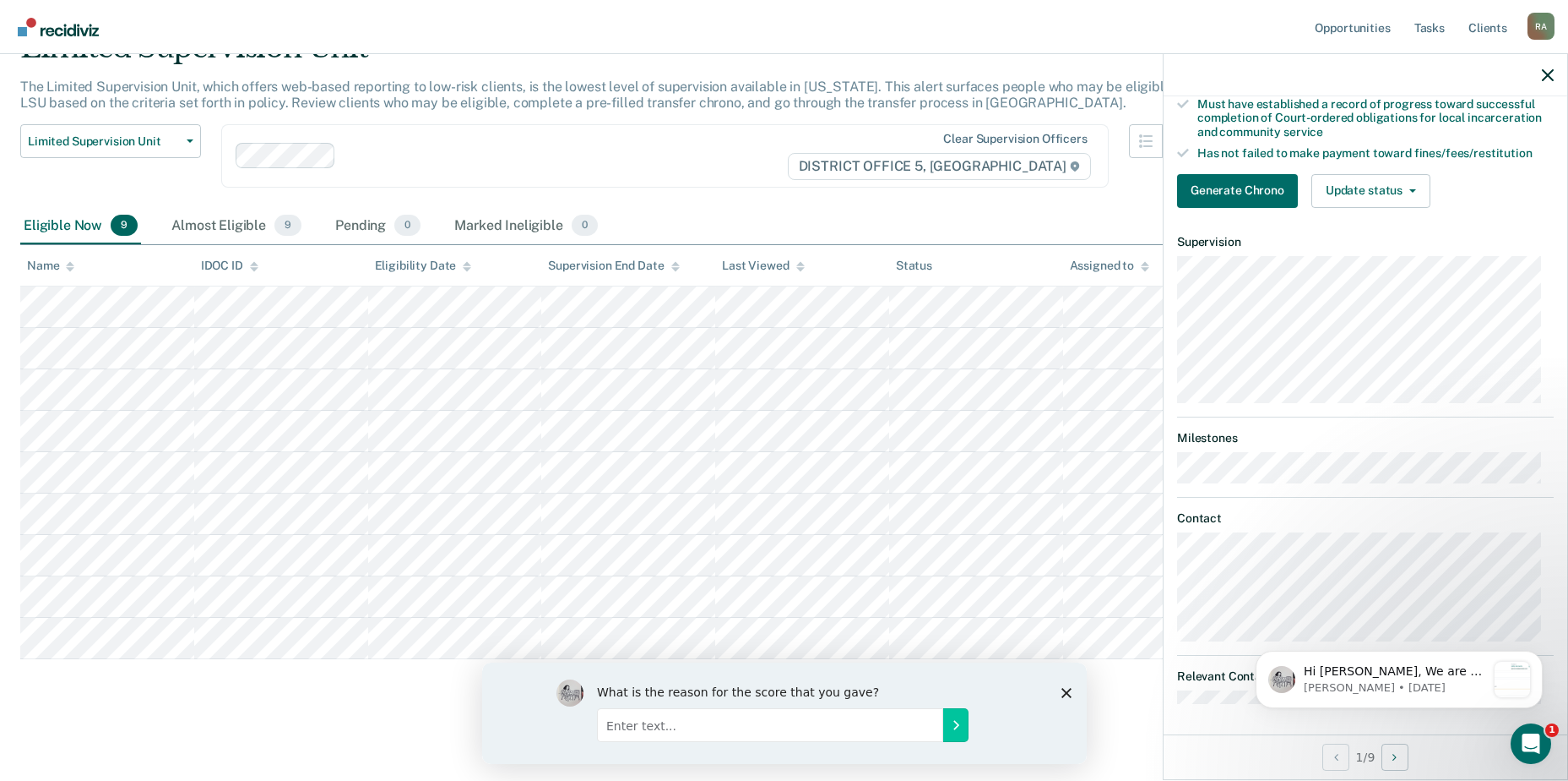
scroll to position [316, 0]
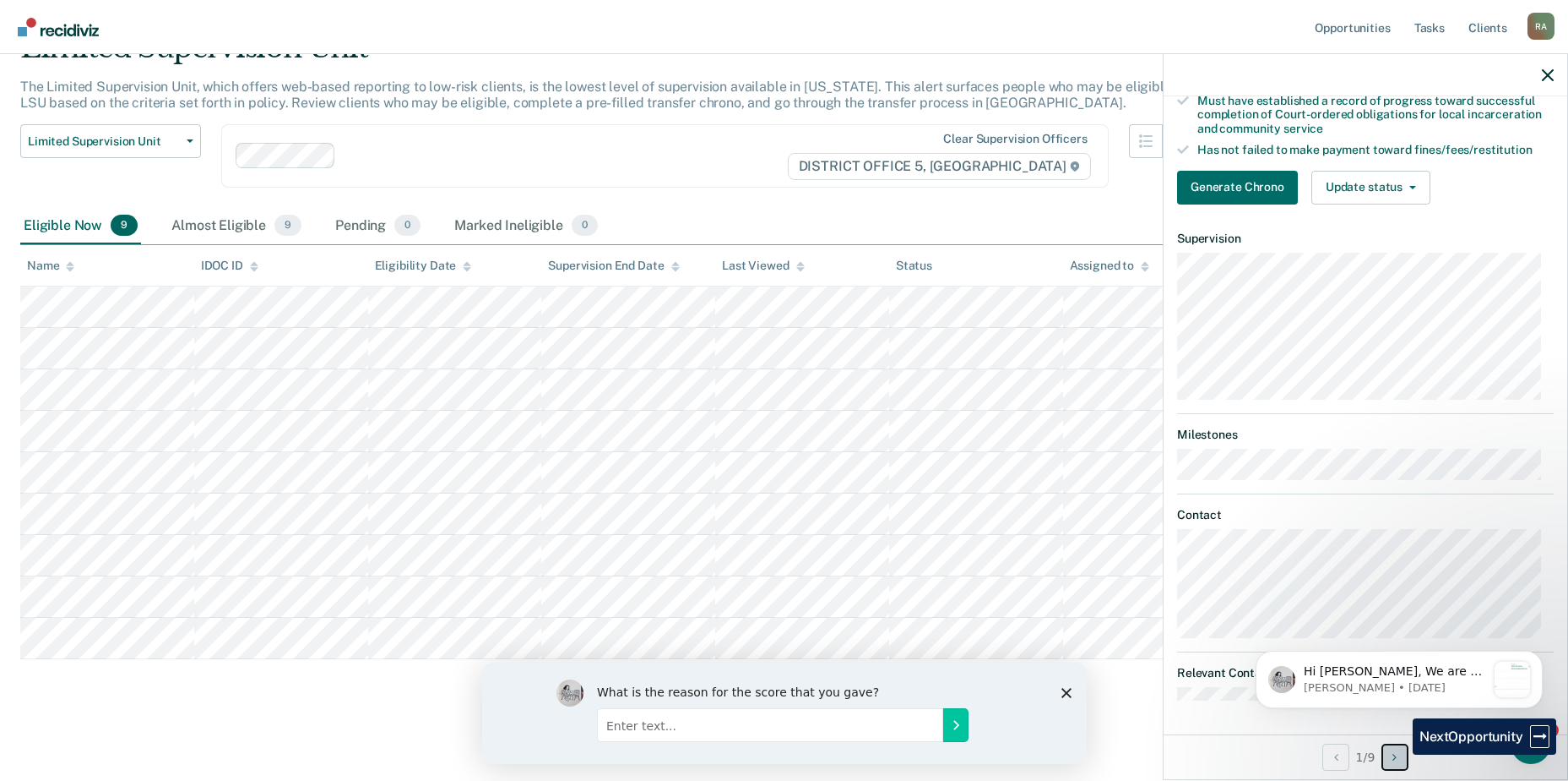
click at [870, 754] on button "Next Opportunity" at bounding box center [1395, 757] width 27 height 27
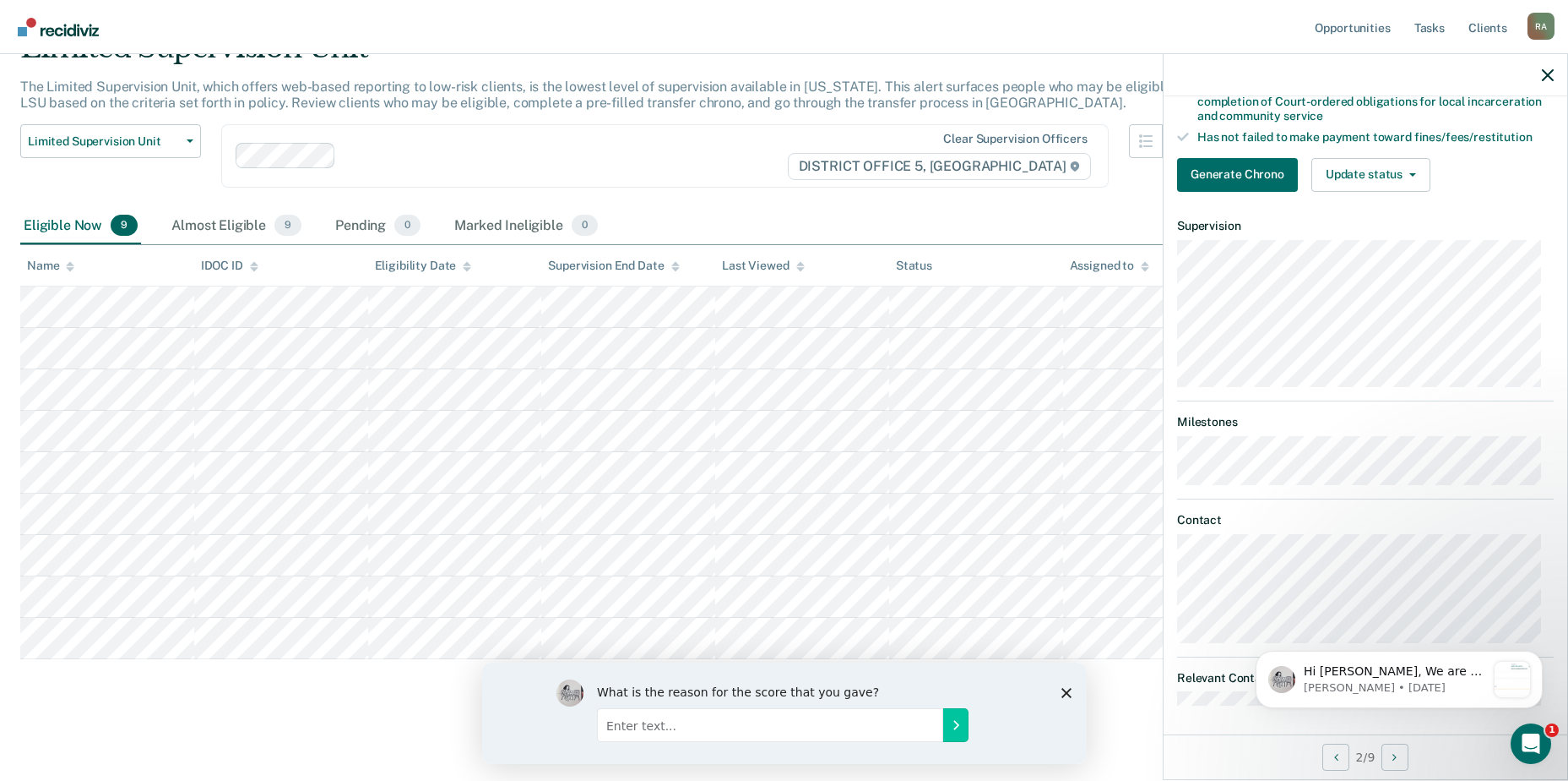
click at [870, 755] on div "2 / 9" at bounding box center [1366, 756] width 404 height 45
click at [870, 757] on div "2 / 9" at bounding box center [1366, 756] width 404 height 45
click at [870, 760] on button "Previous Opportunity" at bounding box center [1335, 757] width 27 height 27
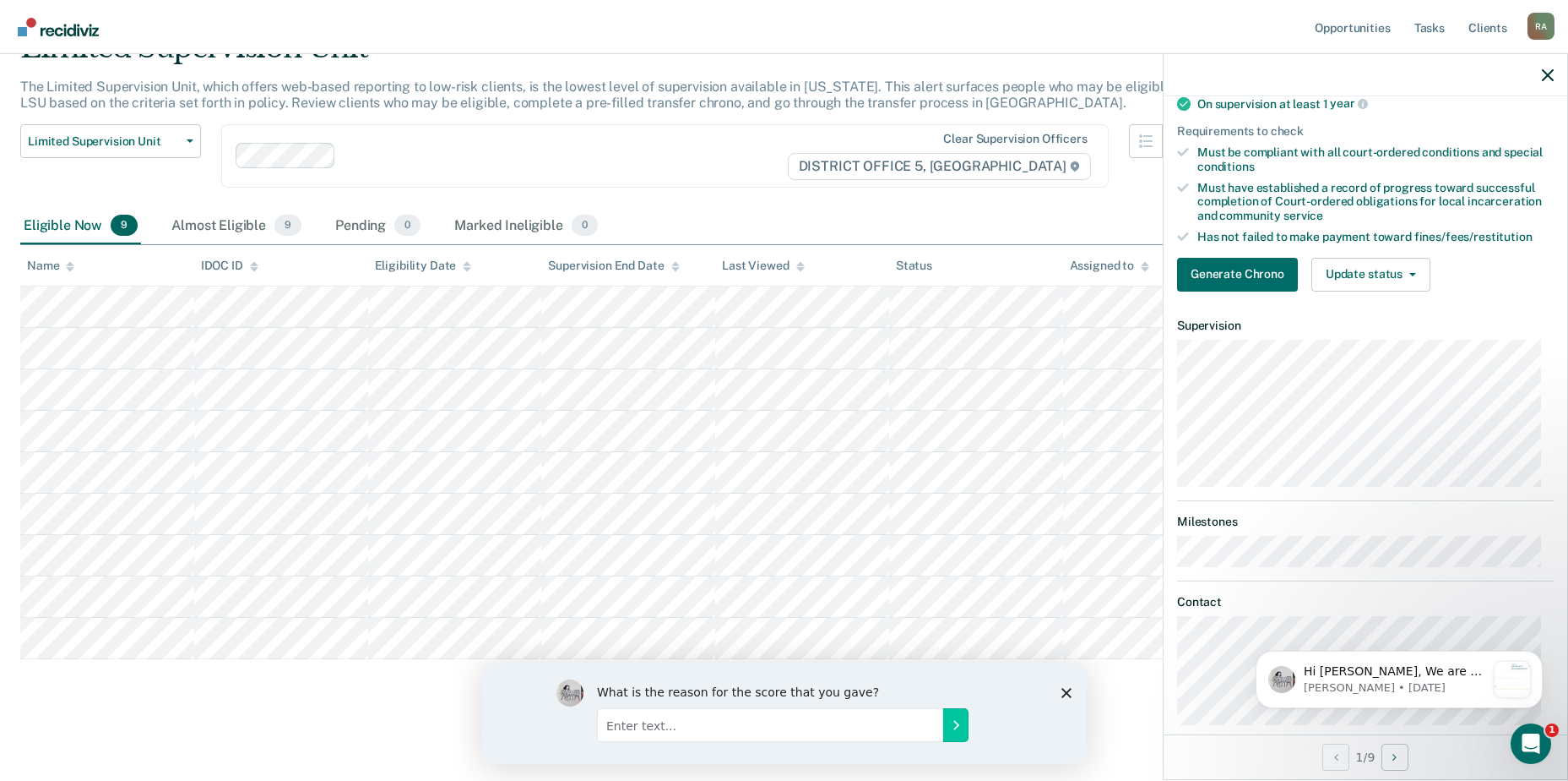
scroll to position [0, 0]
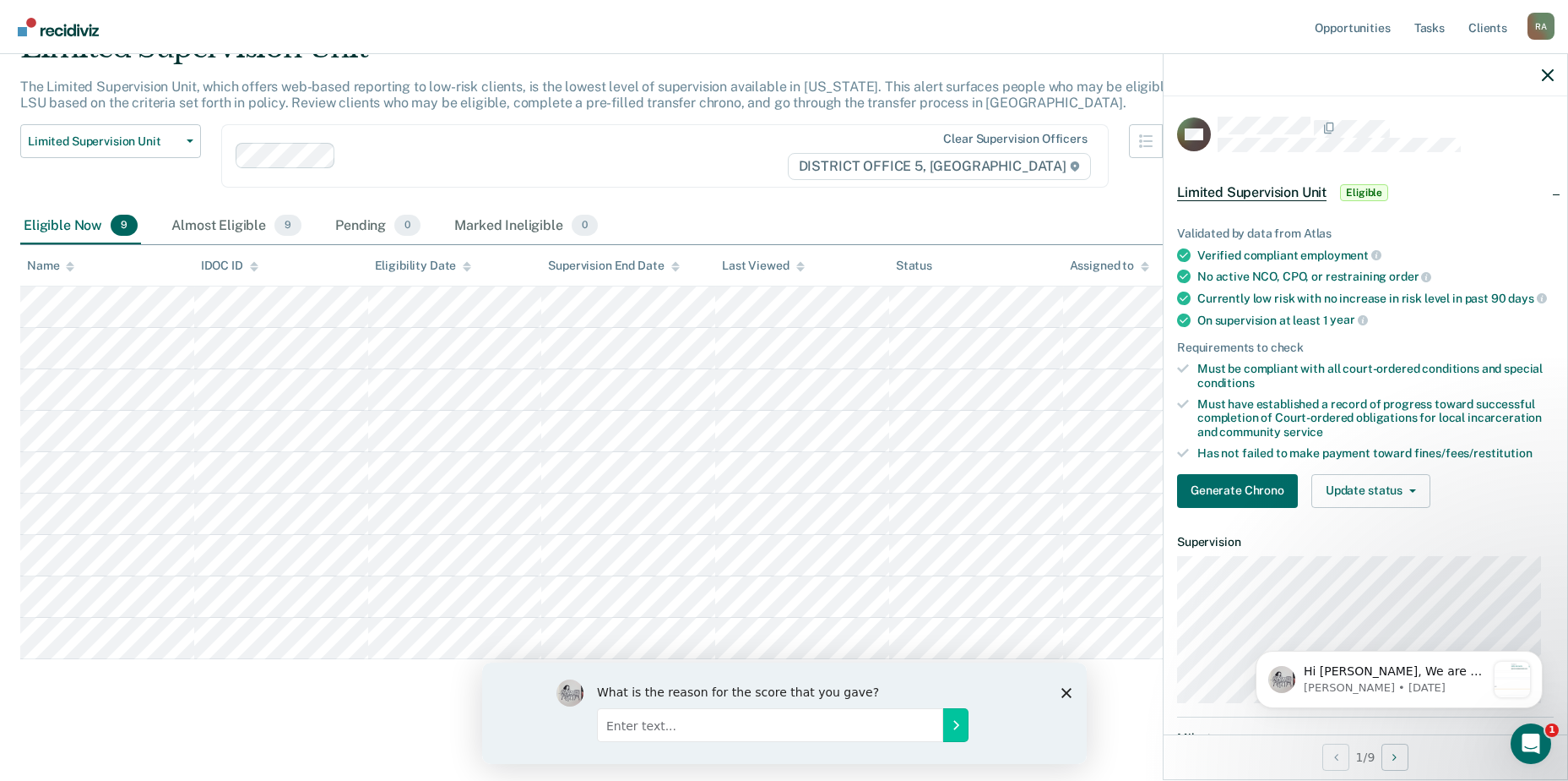
click at [870, 186] on div "Limited Supervision Unit Eligible" at bounding box center [1366, 193] width 404 height 54
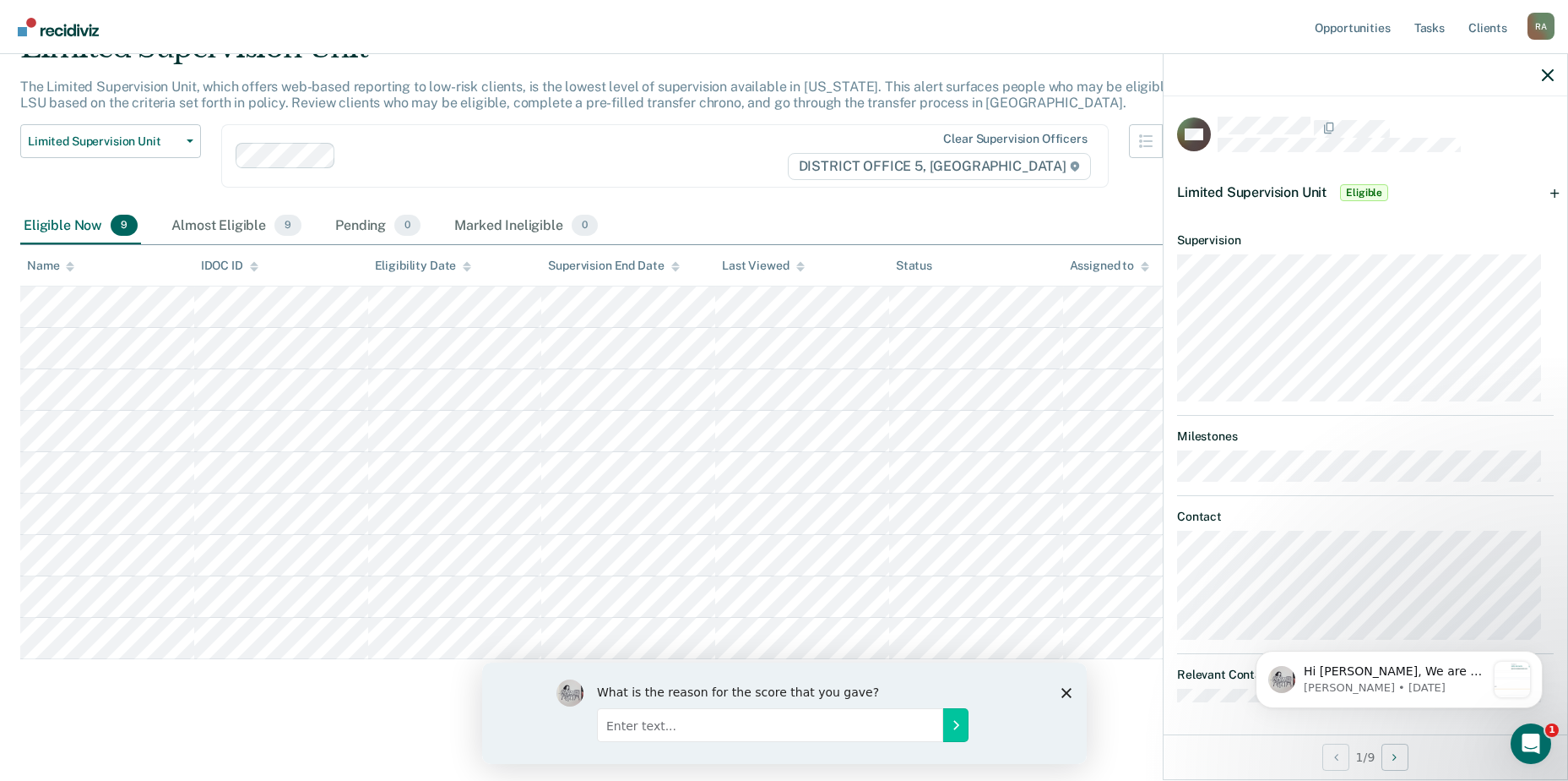
click at [870, 186] on div "Limited Supervision Unit Eligible" at bounding box center [1366, 193] width 404 height 54
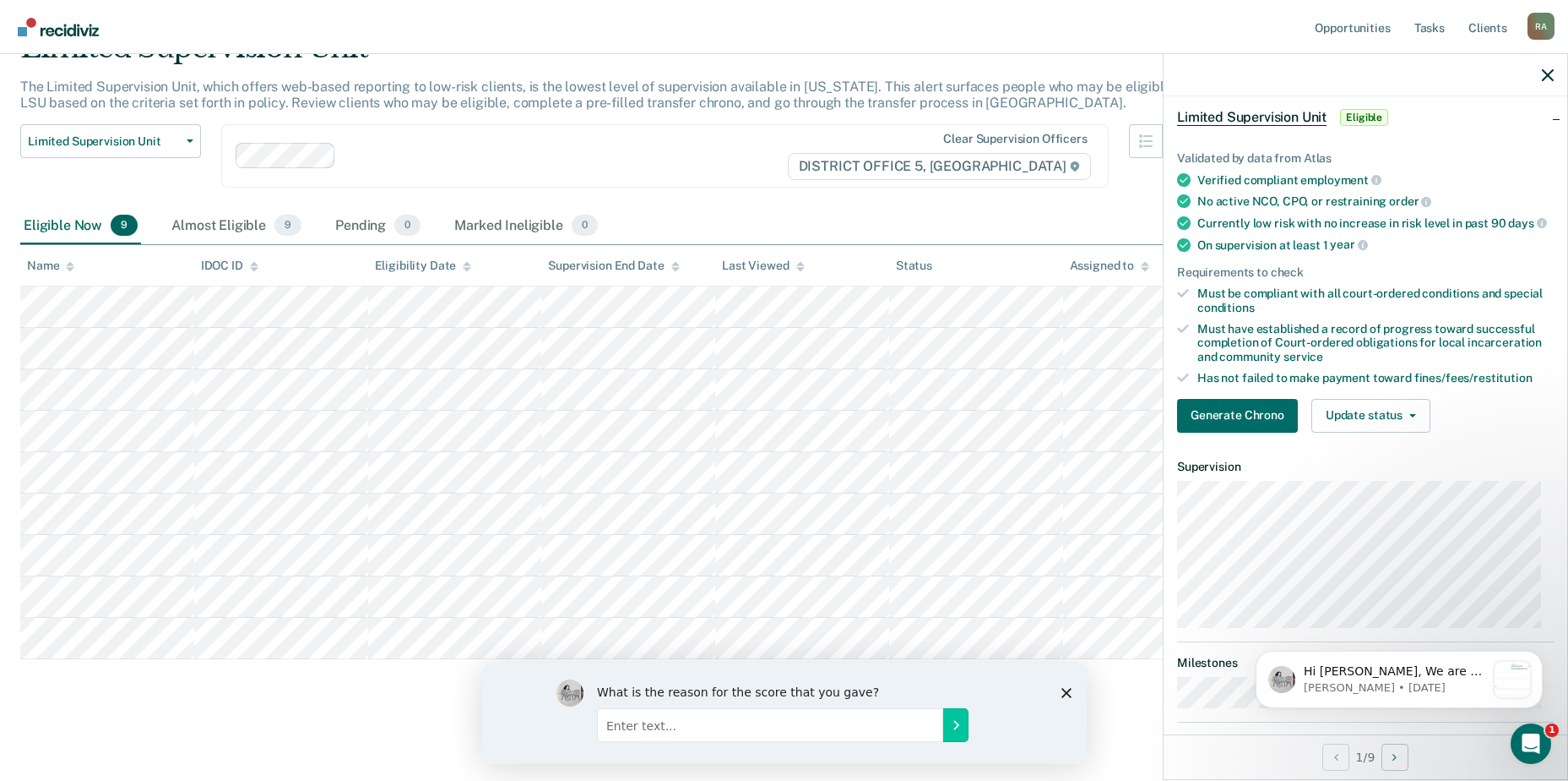
scroll to position [63, 0]
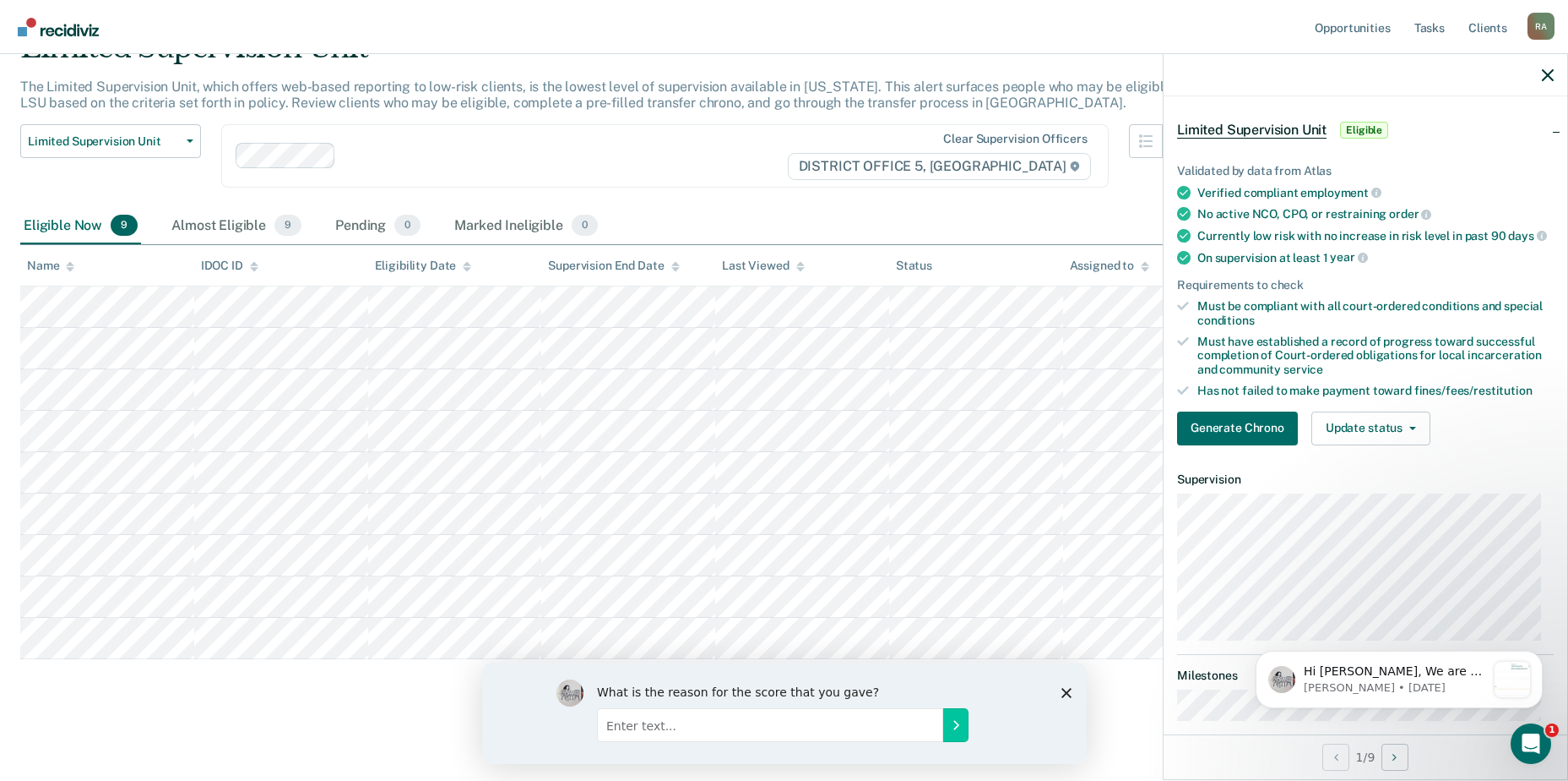
click at [870, 131] on div "Limited Supervision Unit Eligible" at bounding box center [1366, 130] width 404 height 54
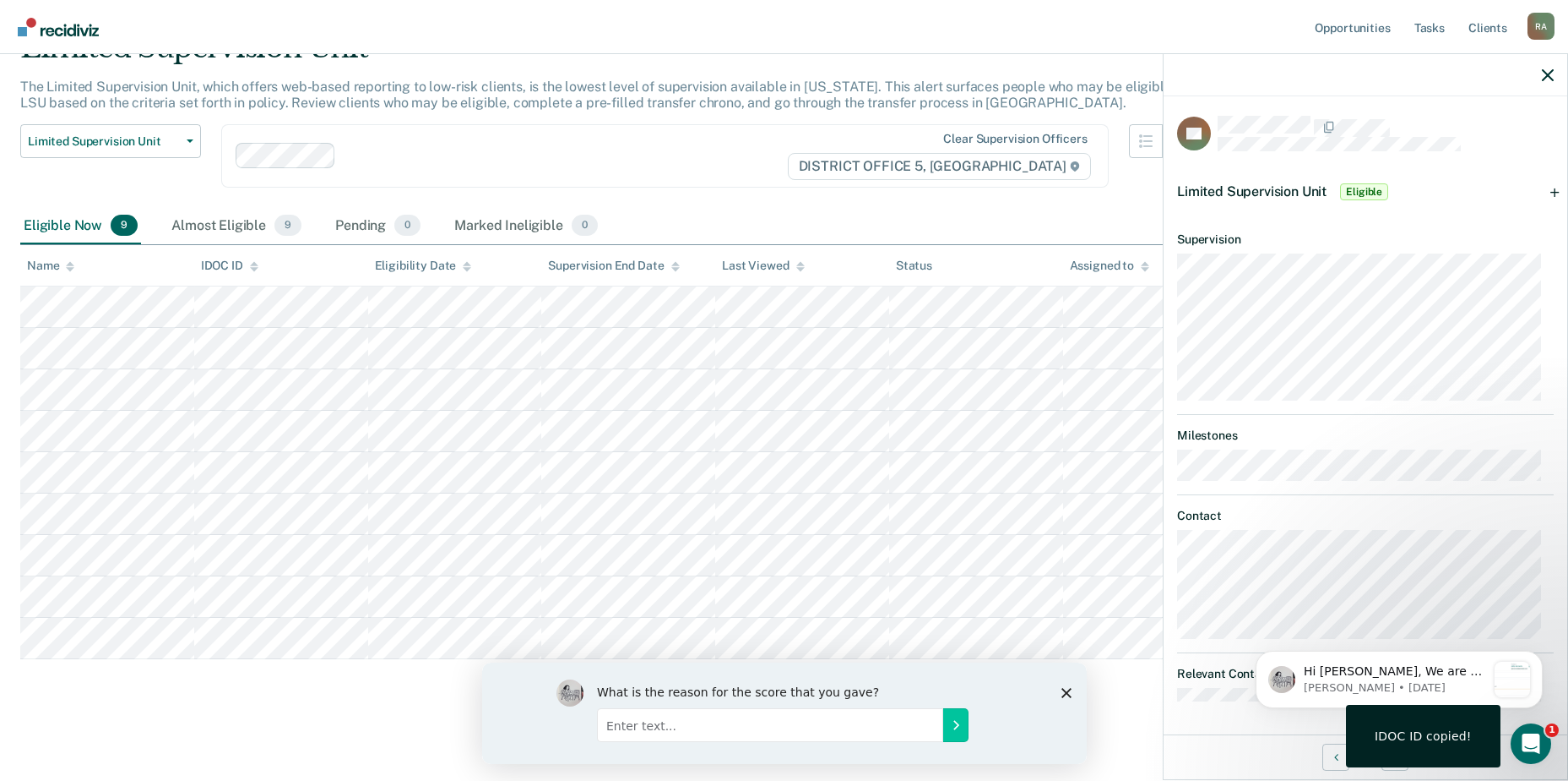
scroll to position [0, 0]
click at [212, 222] on div "Almost Eligible 9" at bounding box center [236, 226] width 137 height 37
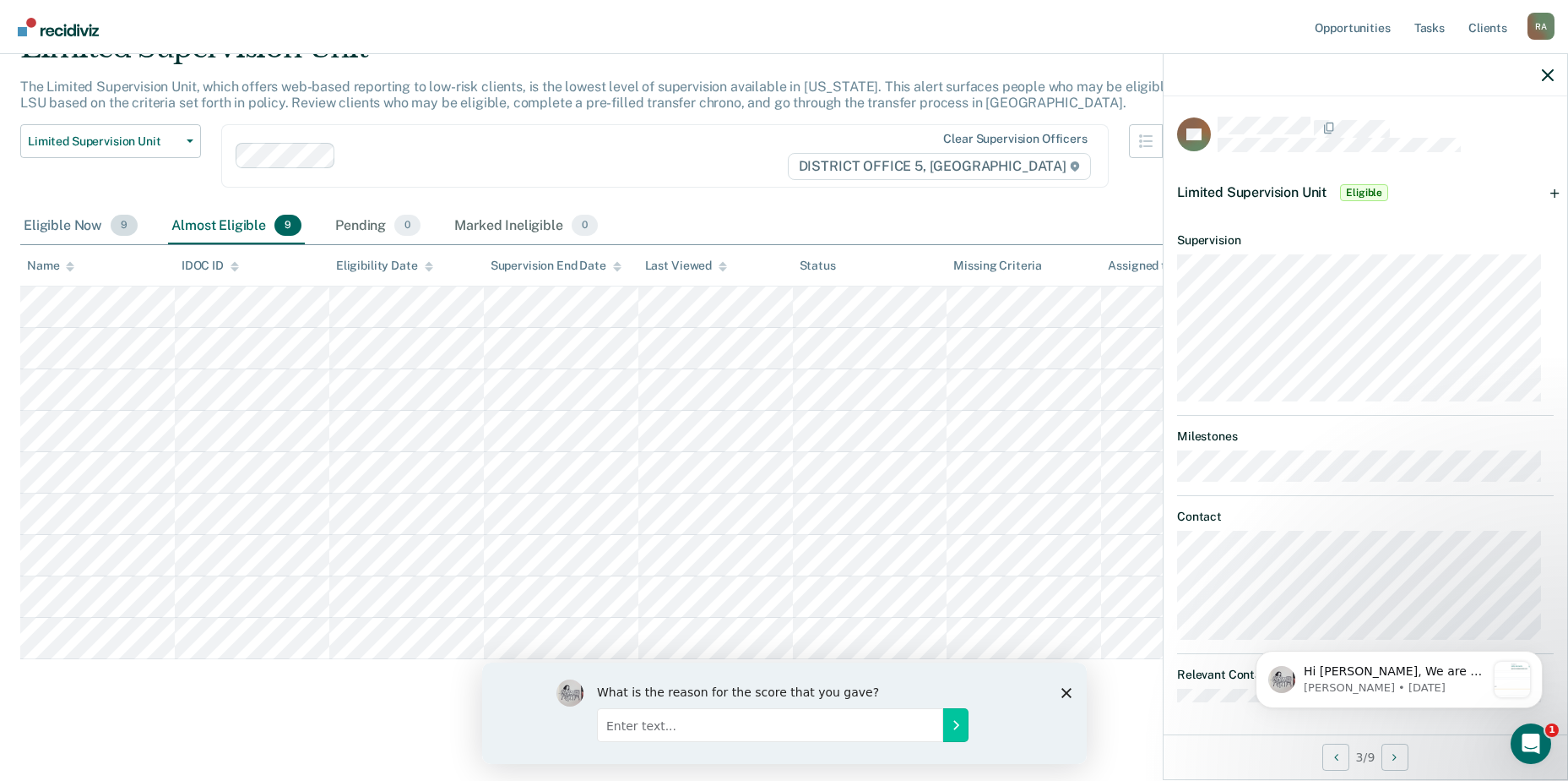
click at [85, 212] on div "Eligible Now 9" at bounding box center [80, 226] width 121 height 37
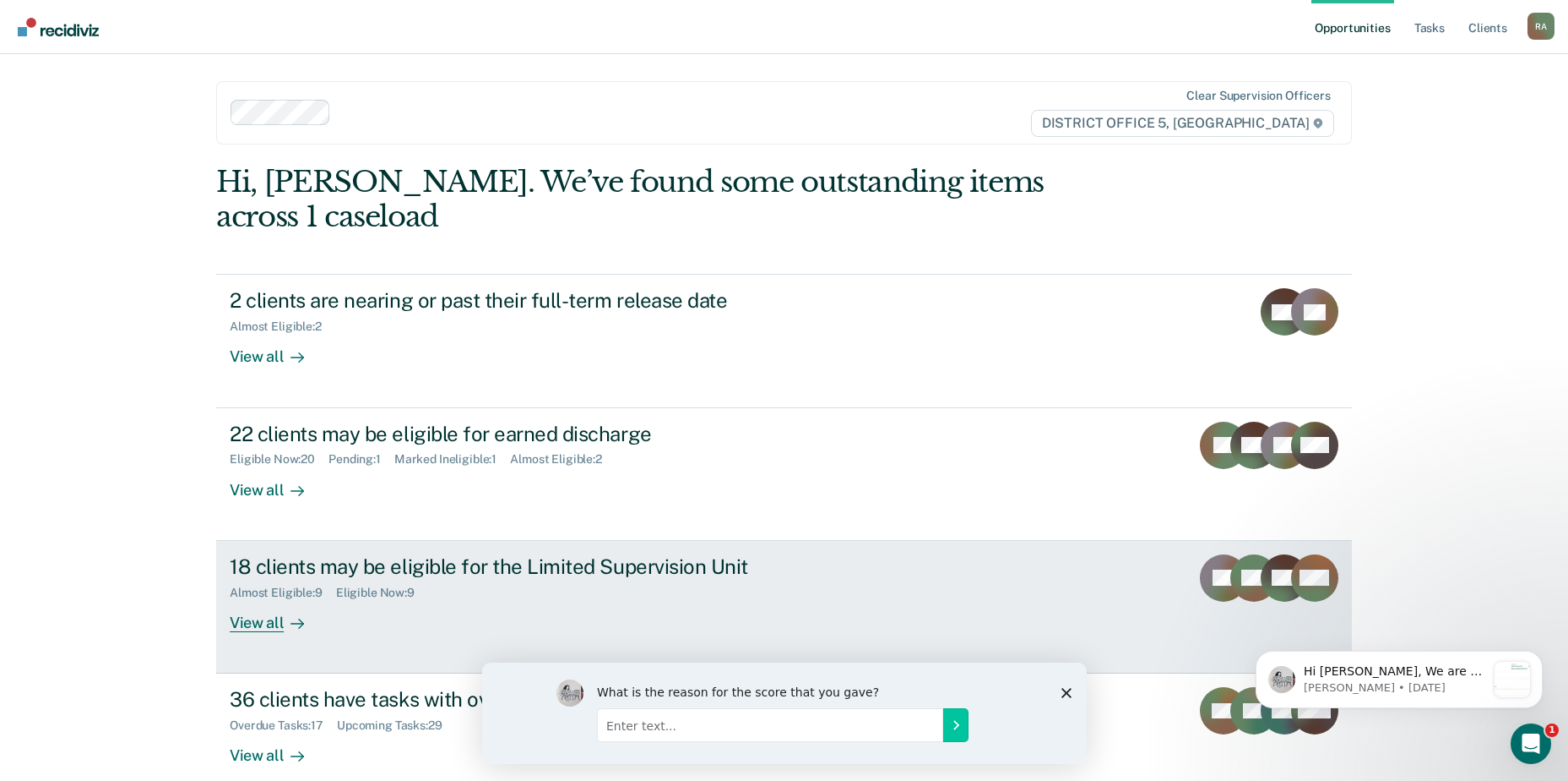
click at [295, 554] on div "18 clients may be eligible for the Limited Supervision Unit" at bounding box center [526, 566] width 593 height 25
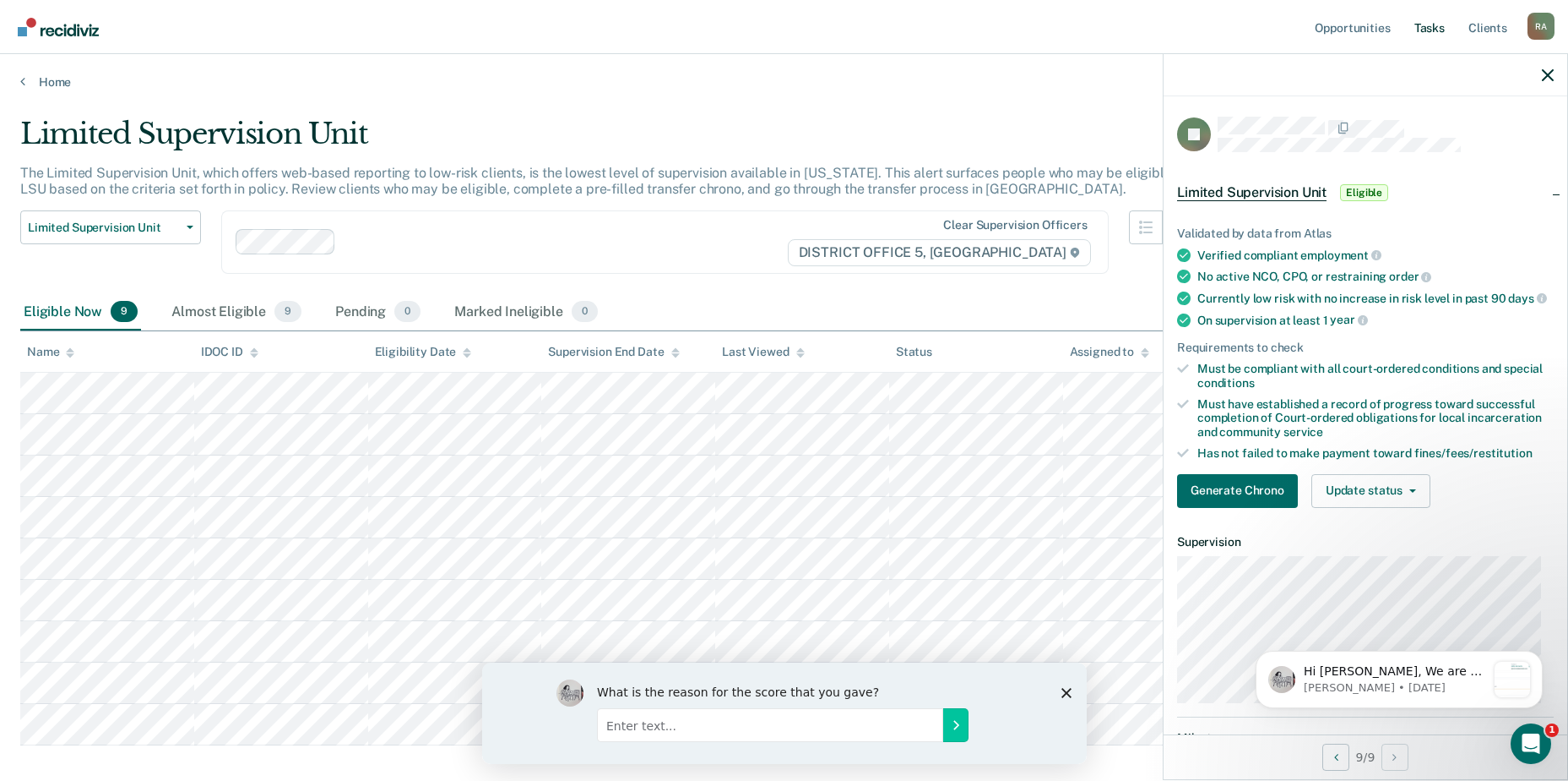
click at [1447, 30] on link "Tasks" at bounding box center [1430, 27] width 37 height 54
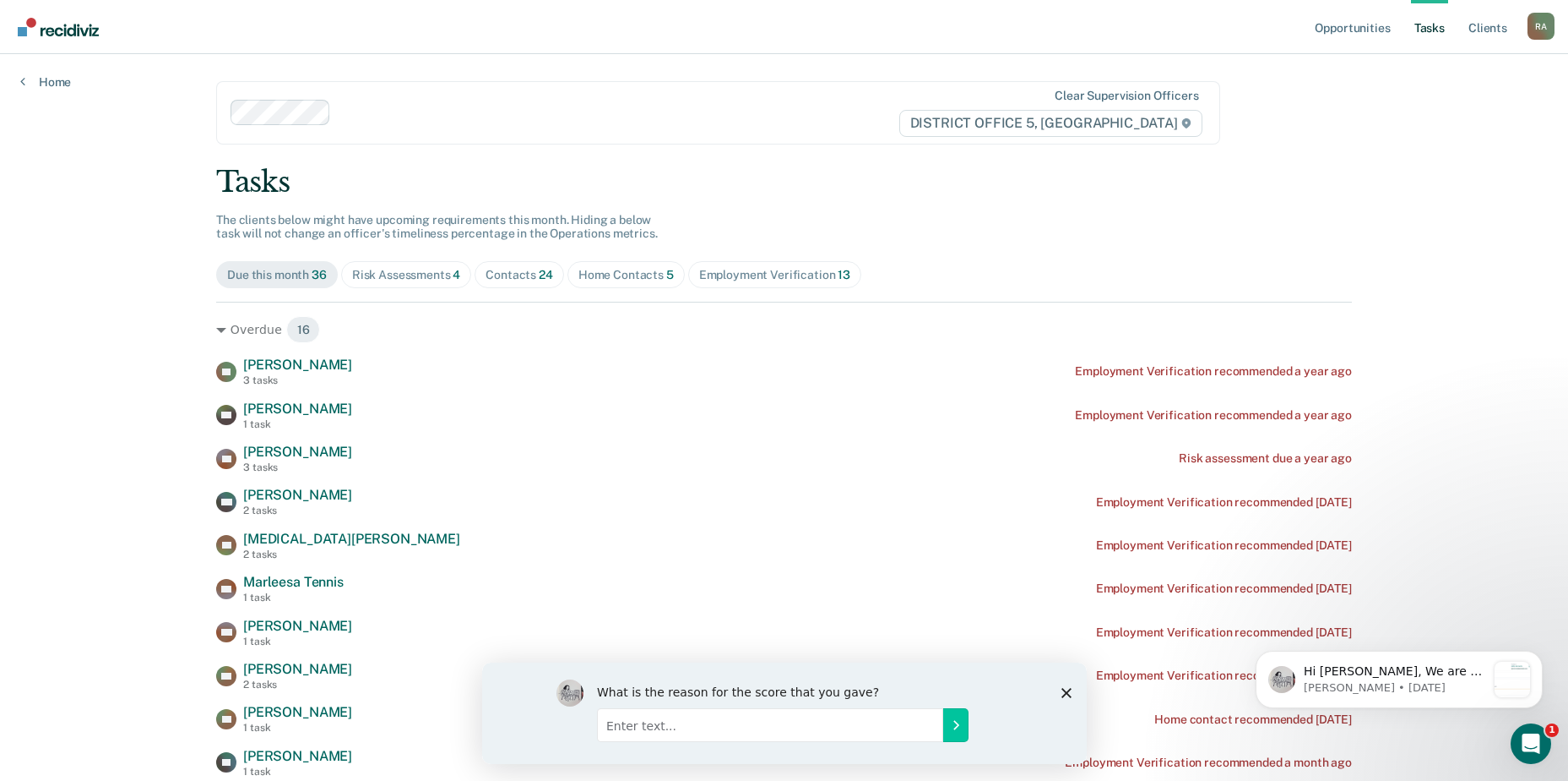
click at [1433, 31] on link "Tasks" at bounding box center [1430, 27] width 37 height 54
click at [1362, 28] on link "Opportunities" at bounding box center [1353, 27] width 82 height 54
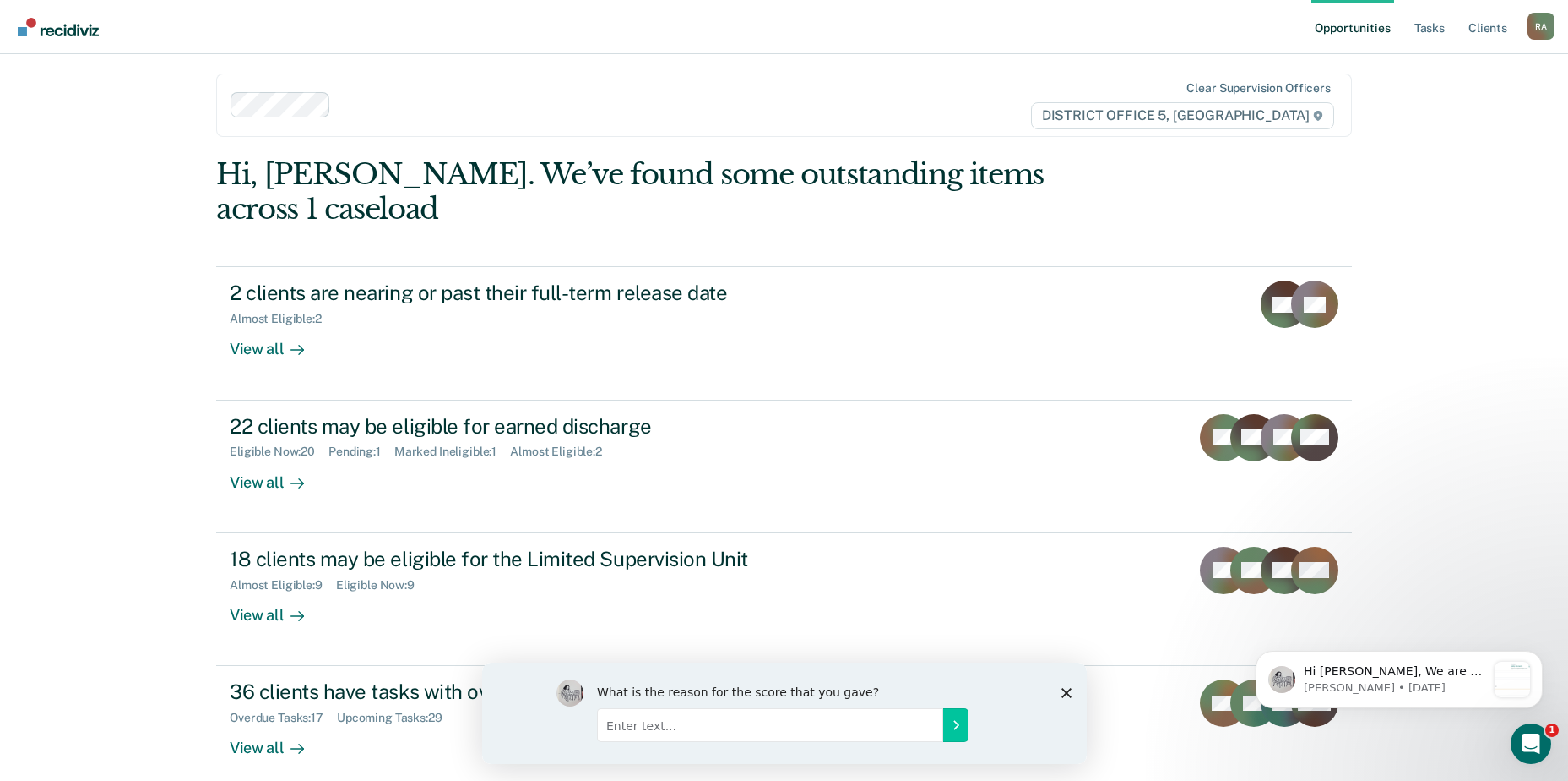
scroll to position [58, 0]
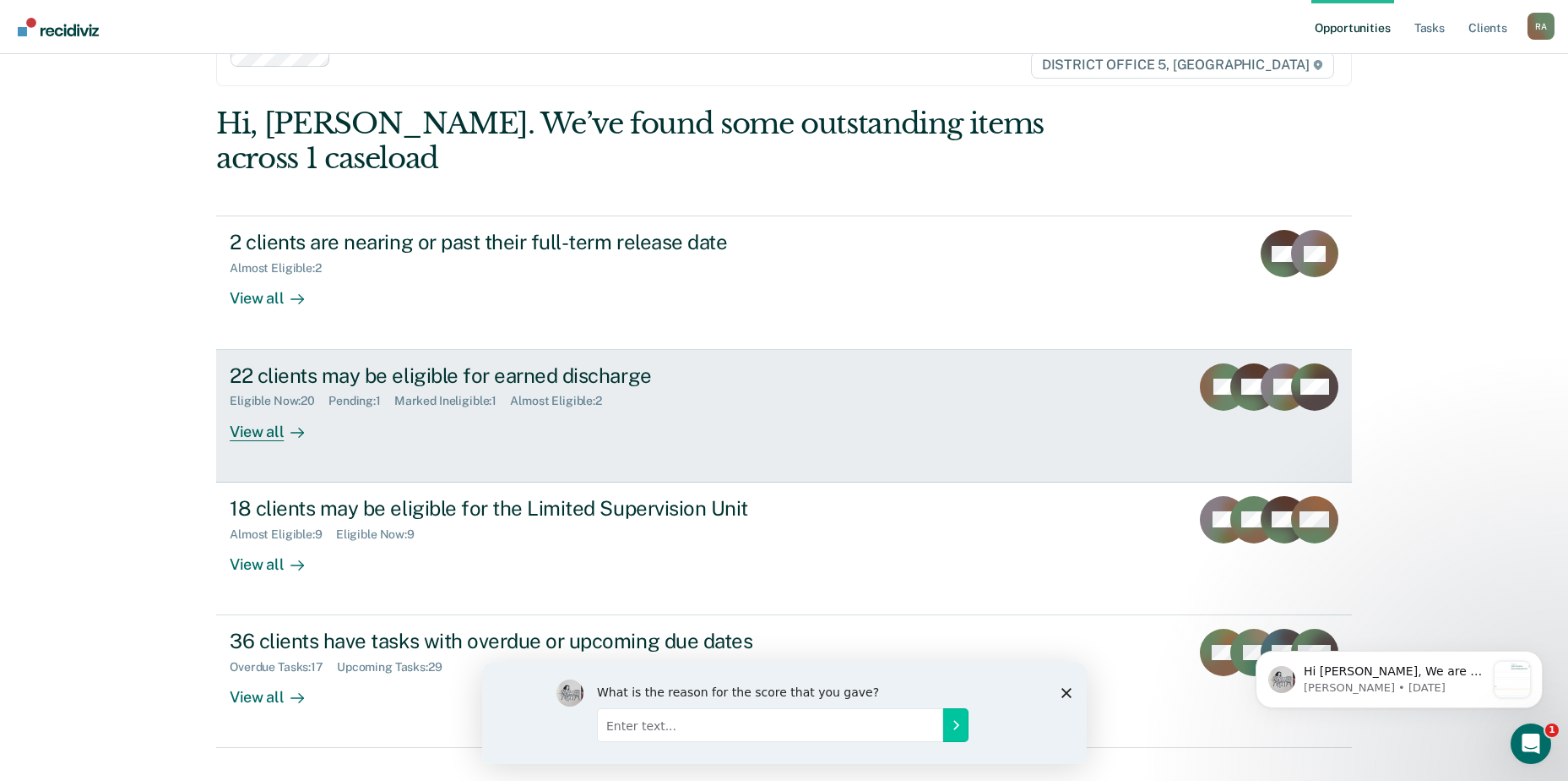
click at [464, 387] on div "Eligible Now : 20 Pending : 1 Marked Ineligible : 1 Almost Eligible : 2" at bounding box center [526, 398] width 593 height 21
